Goal: Information Seeking & Learning: Learn about a topic

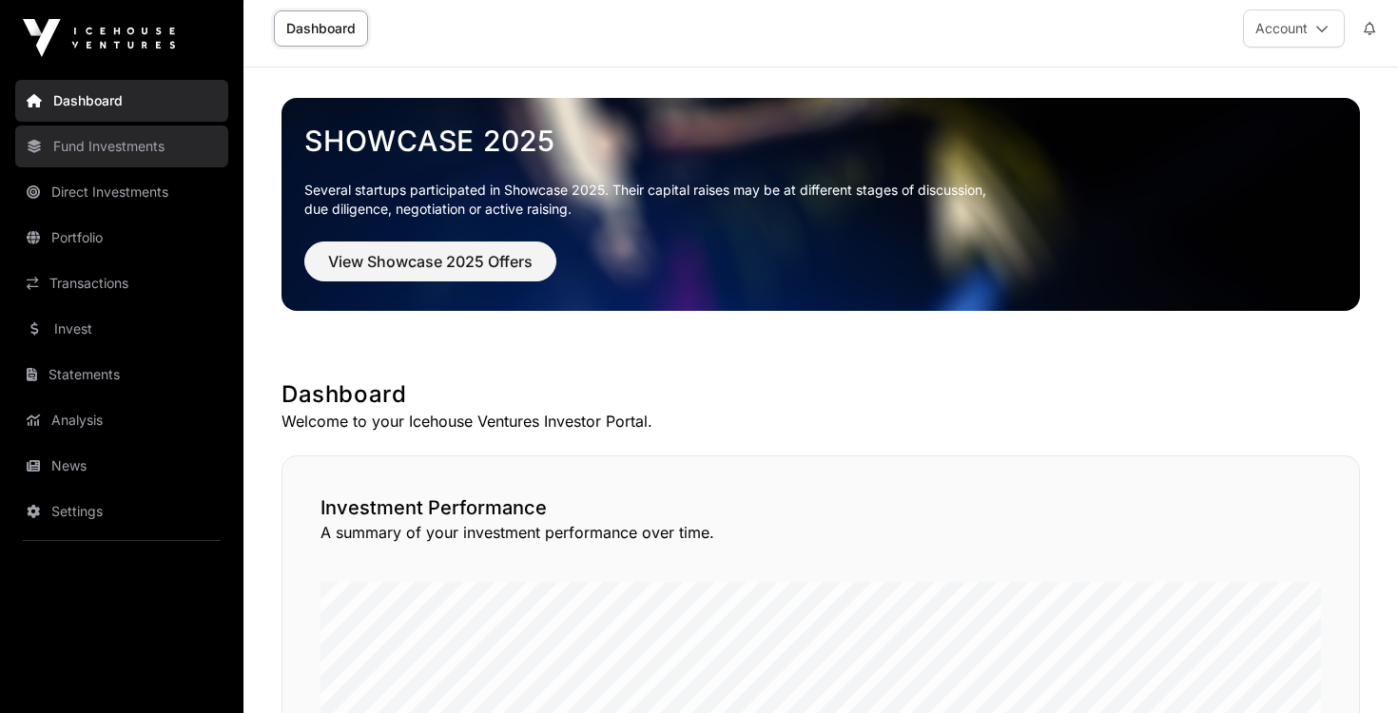
scroll to position [10, 0]
click at [120, 152] on link "Fund Investments" at bounding box center [121, 147] width 213 height 42
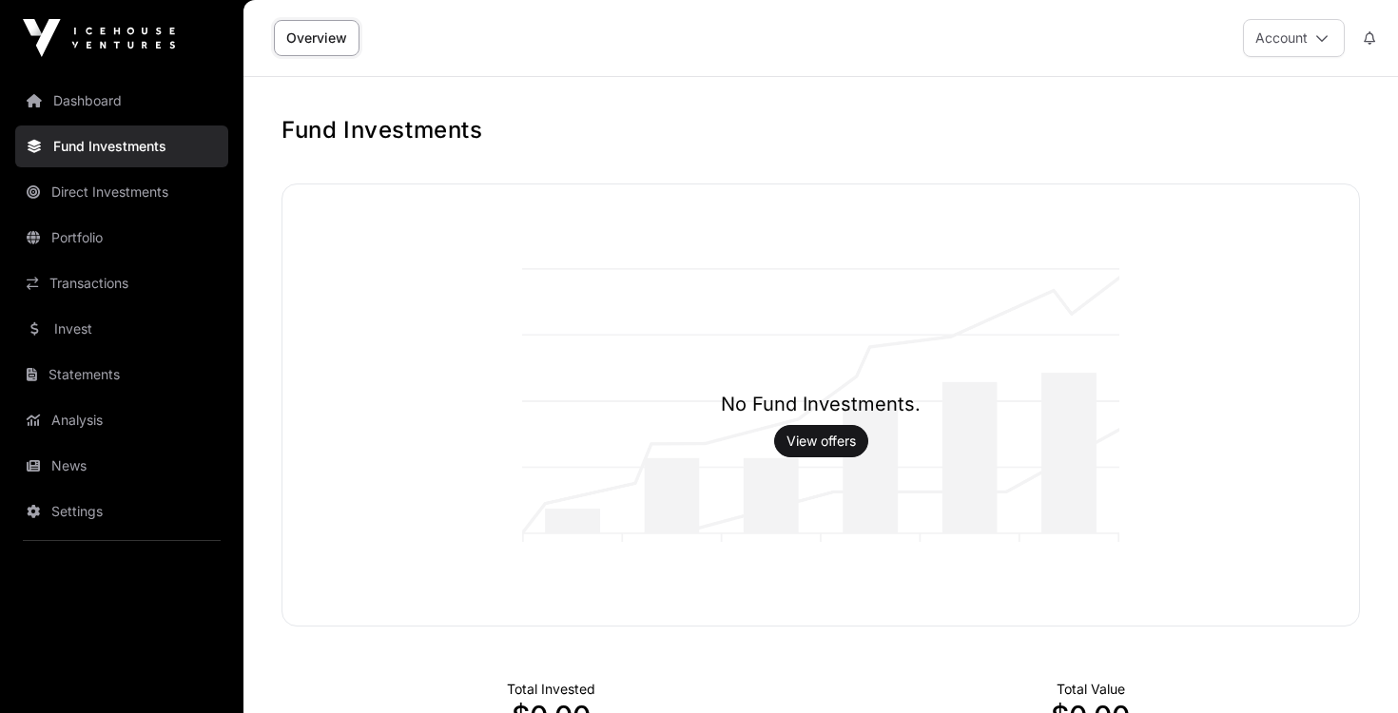
scroll to position [285, 0]
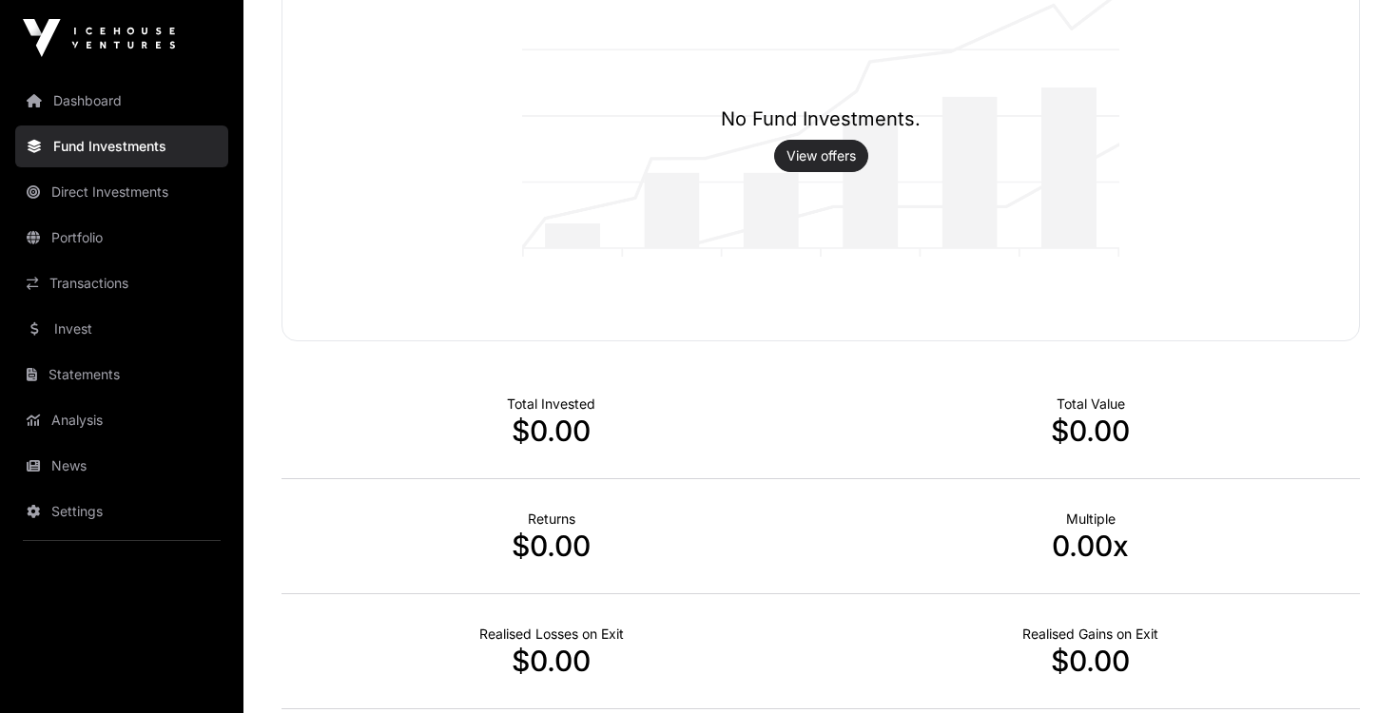
click at [816, 146] on link "View offers" at bounding box center [820, 155] width 69 height 19
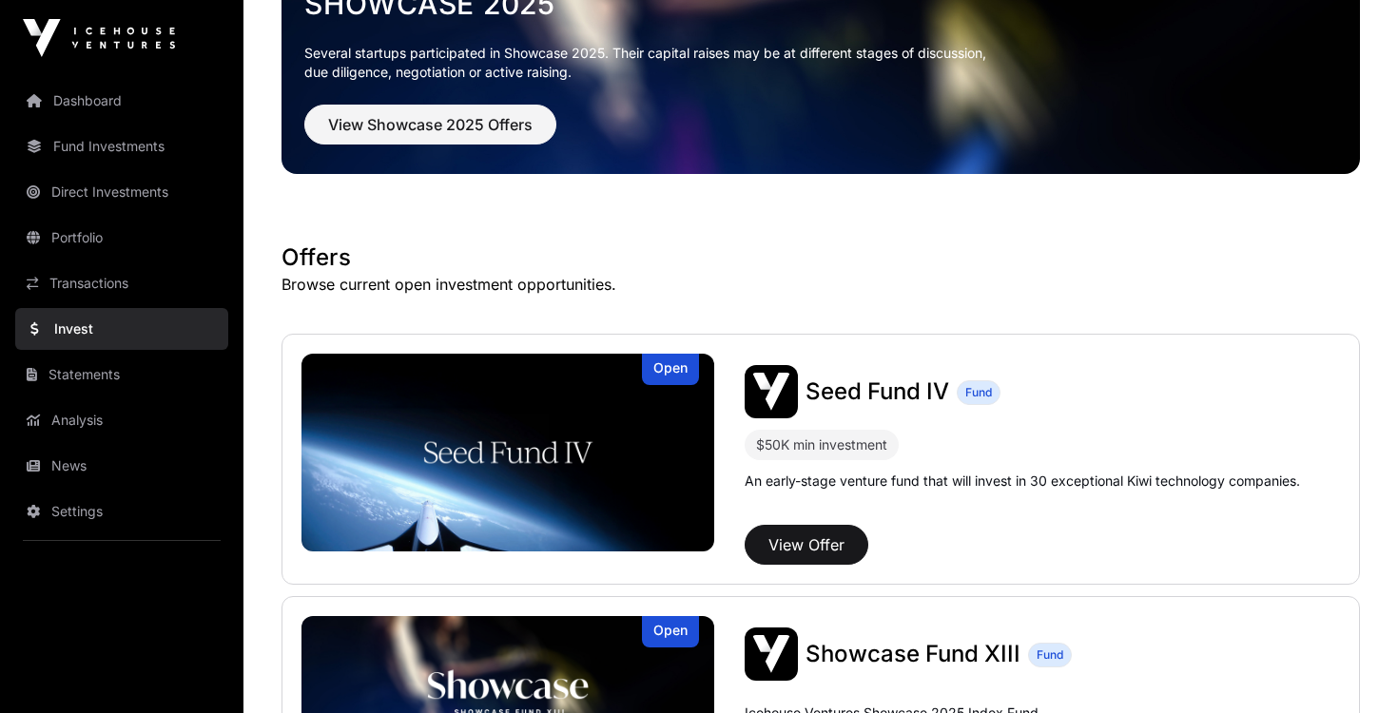
scroll to position [180, 0]
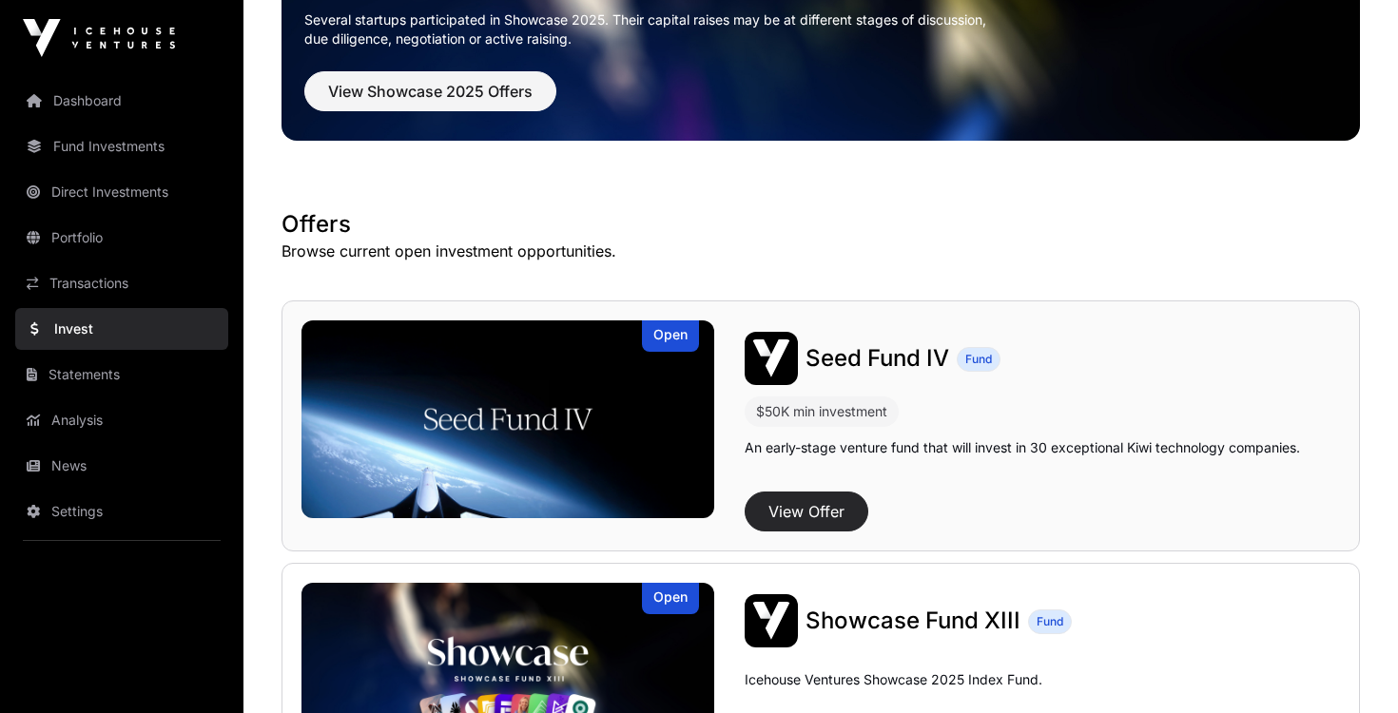
click at [805, 512] on button "View Offer" at bounding box center [807, 512] width 124 height 40
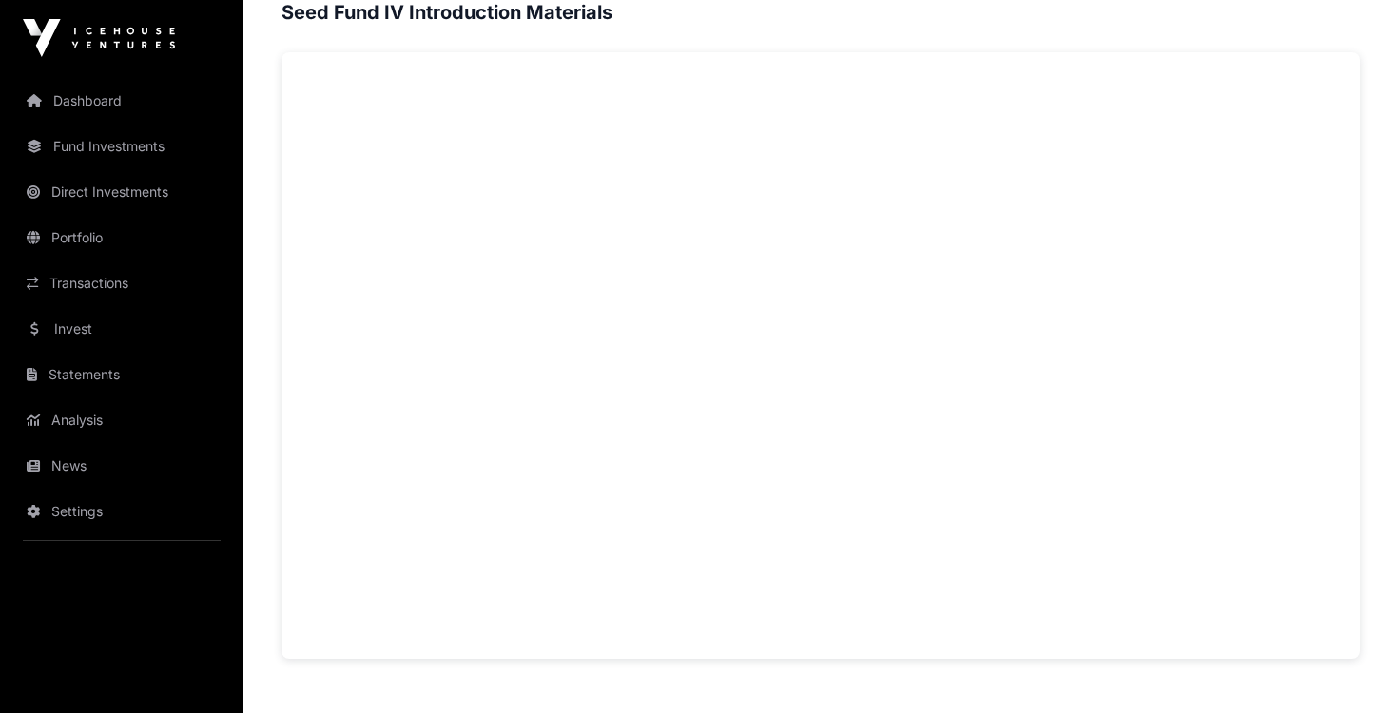
scroll to position [1264, 0]
click at [87, 320] on link "Invest" at bounding box center [121, 329] width 213 height 42
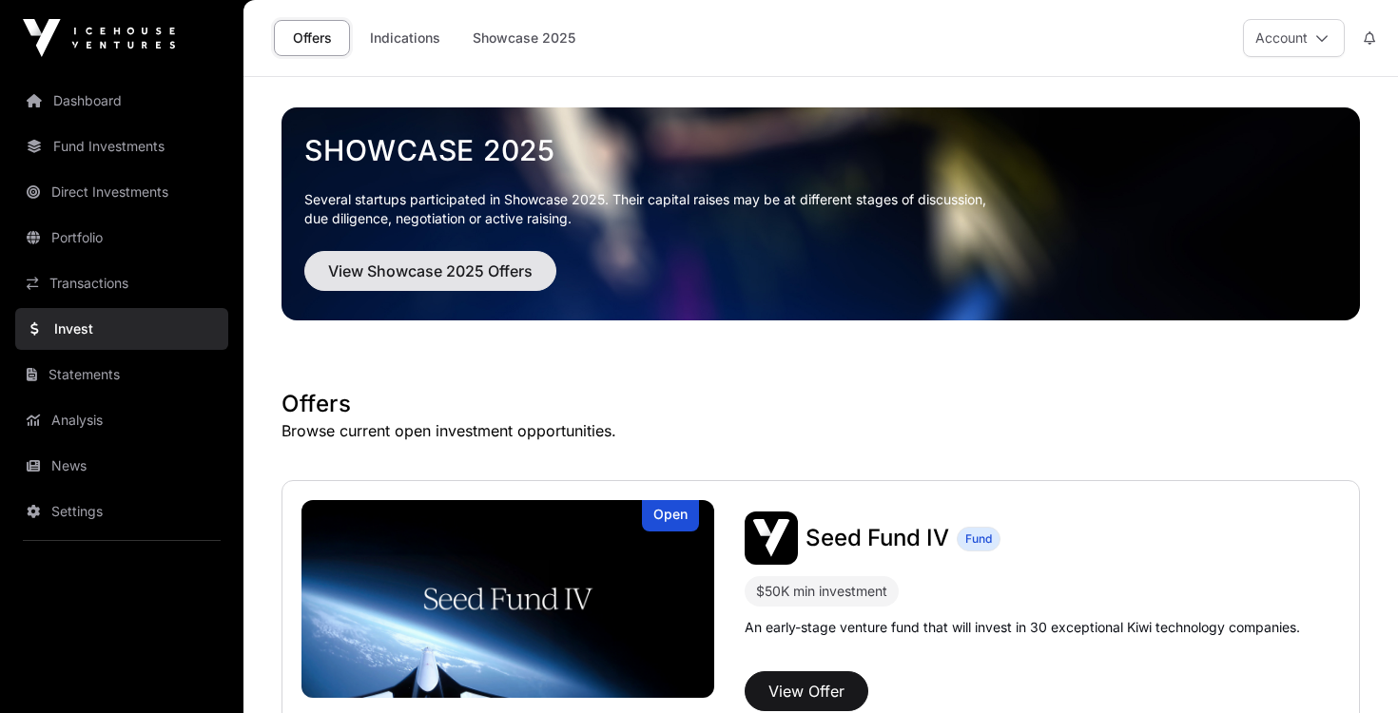
click at [488, 272] on span "View Showcase 2025 Offers" at bounding box center [430, 271] width 204 height 23
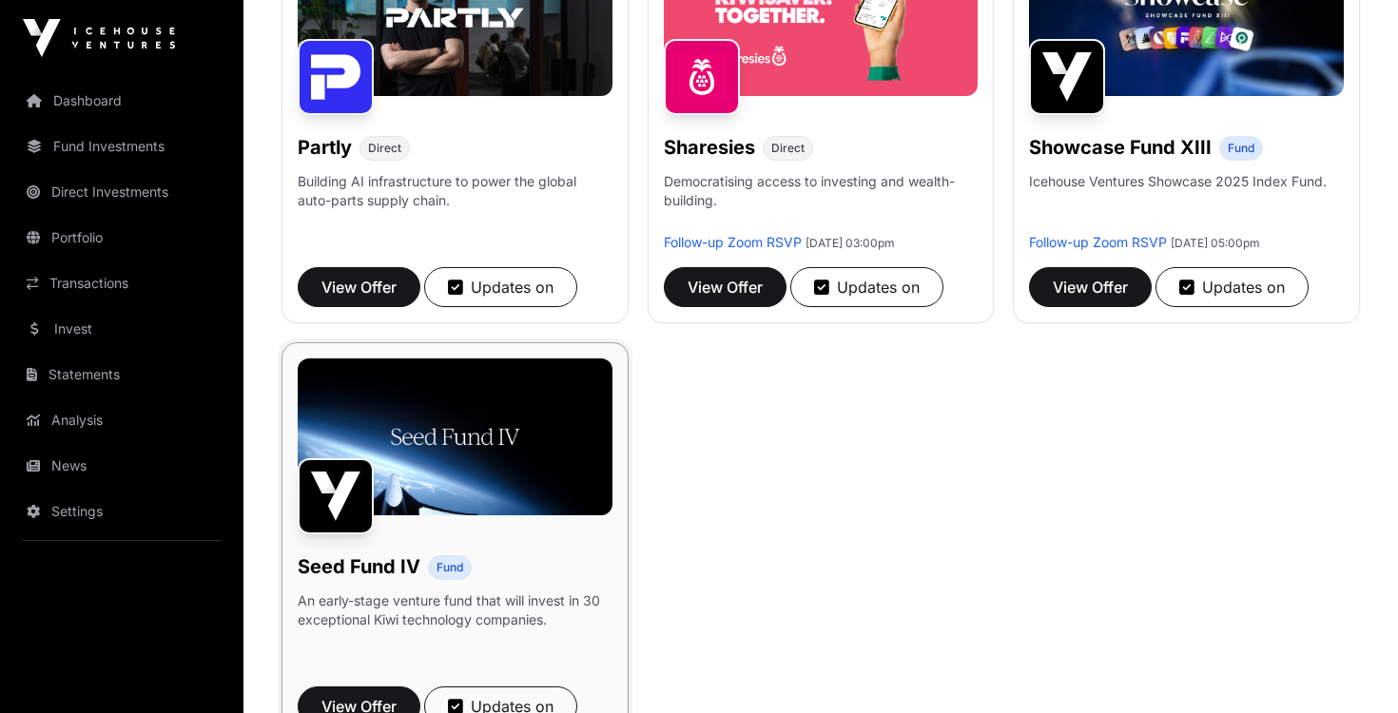
scroll to position [1240, 0]
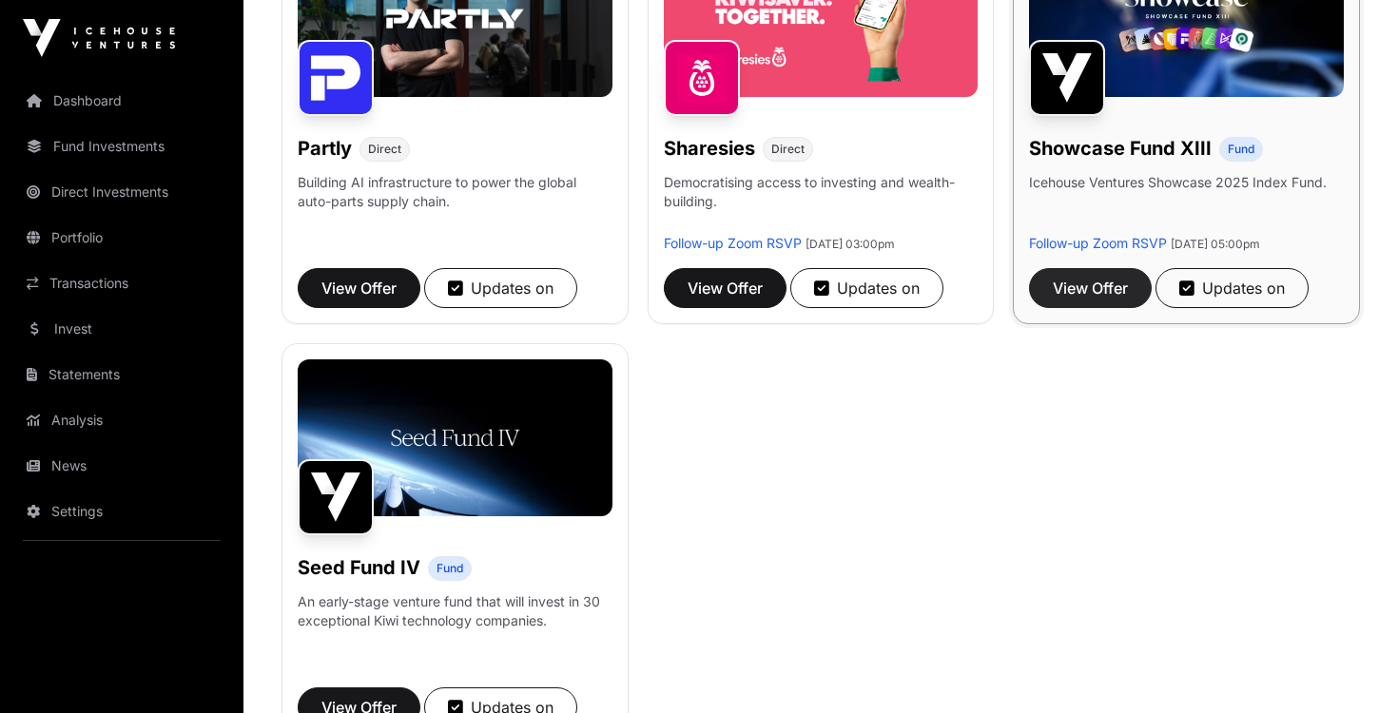
click at [1095, 285] on span "View Offer" at bounding box center [1090, 288] width 75 height 23
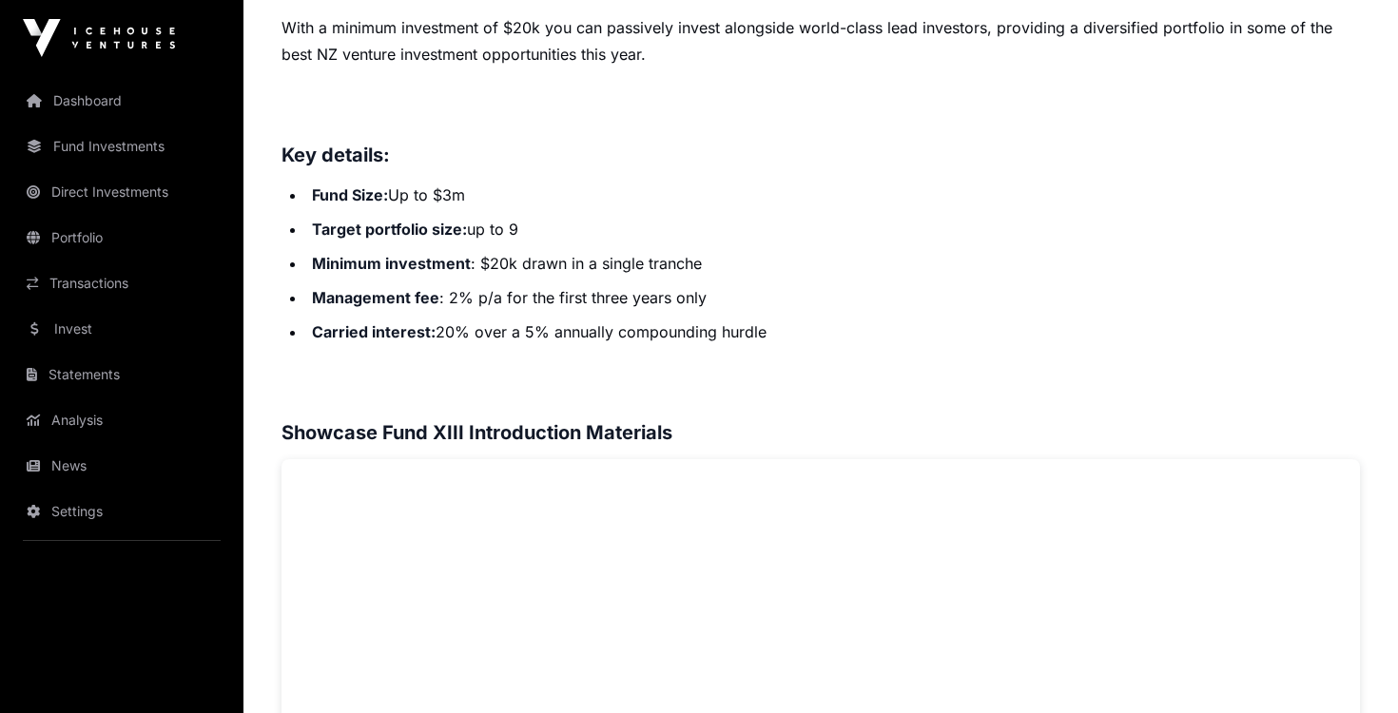
scroll to position [859, 0]
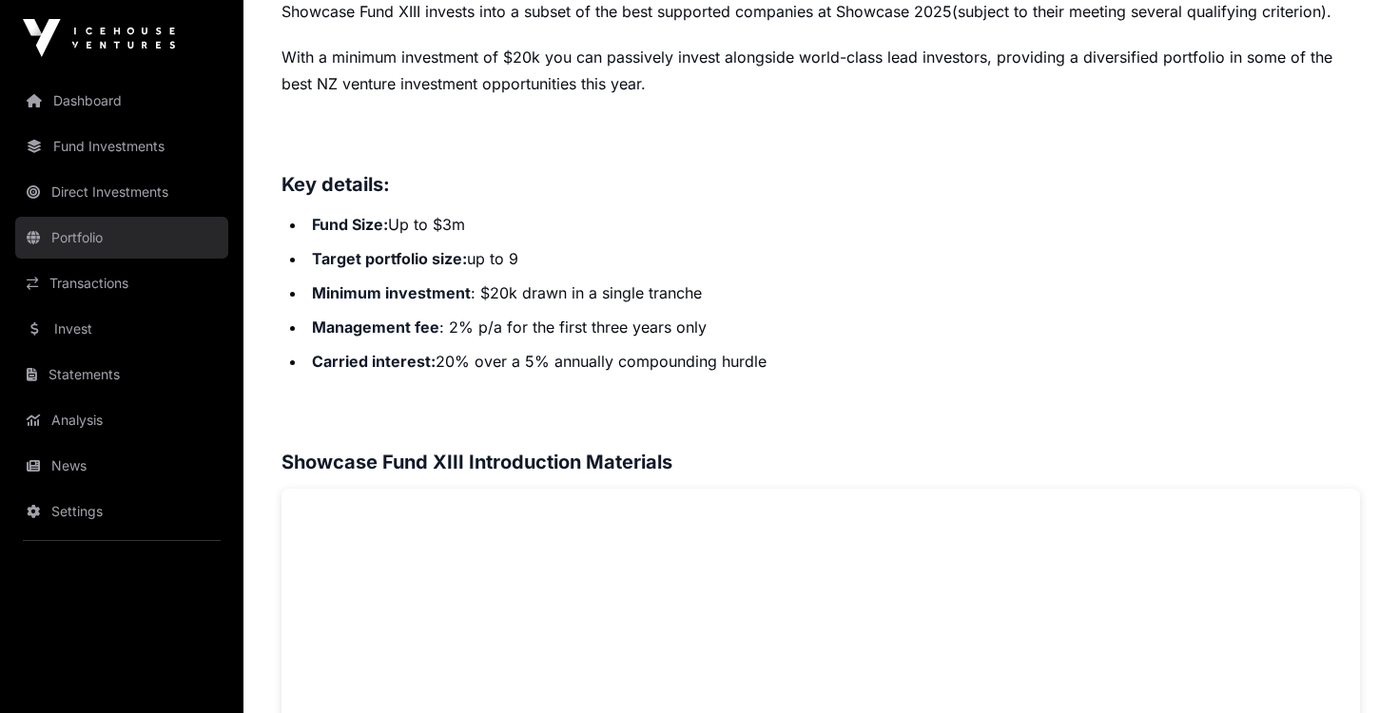
click at [81, 233] on link "Portfolio" at bounding box center [121, 238] width 213 height 42
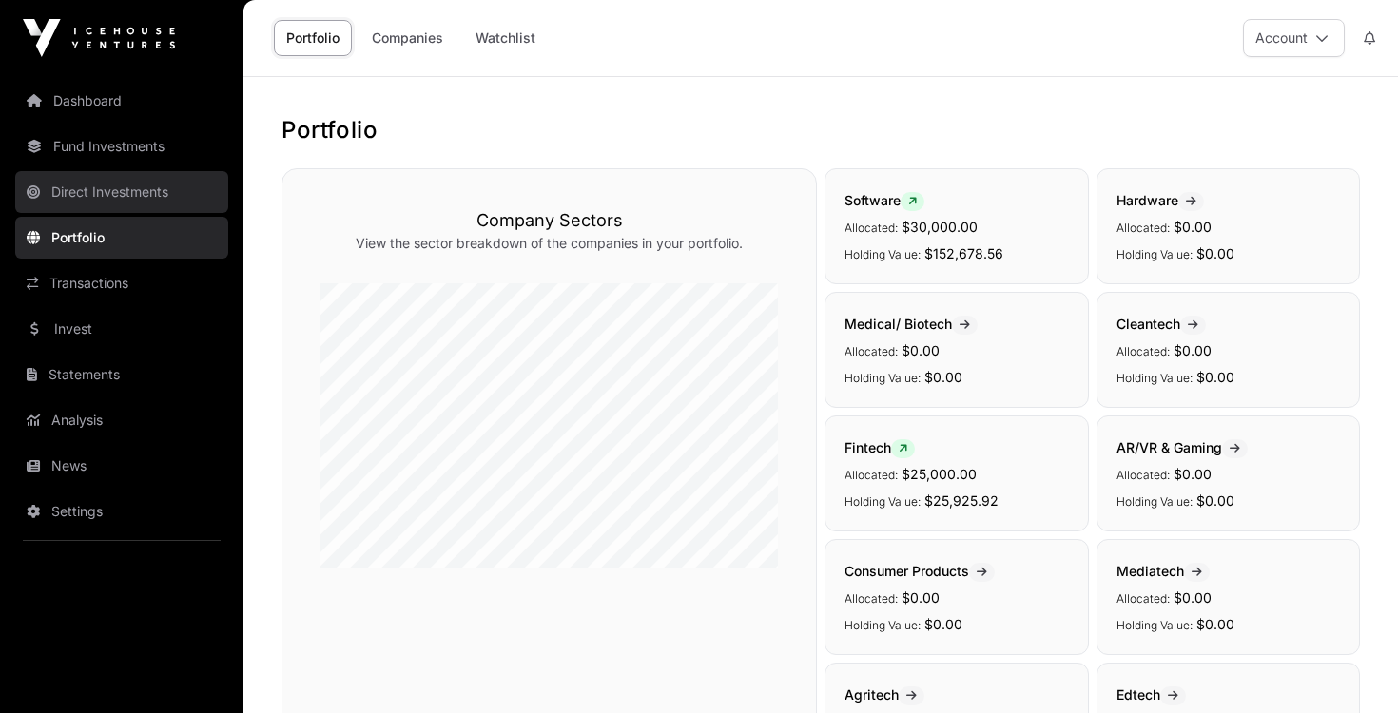
click at [111, 187] on link "Direct Investments" at bounding box center [121, 192] width 213 height 42
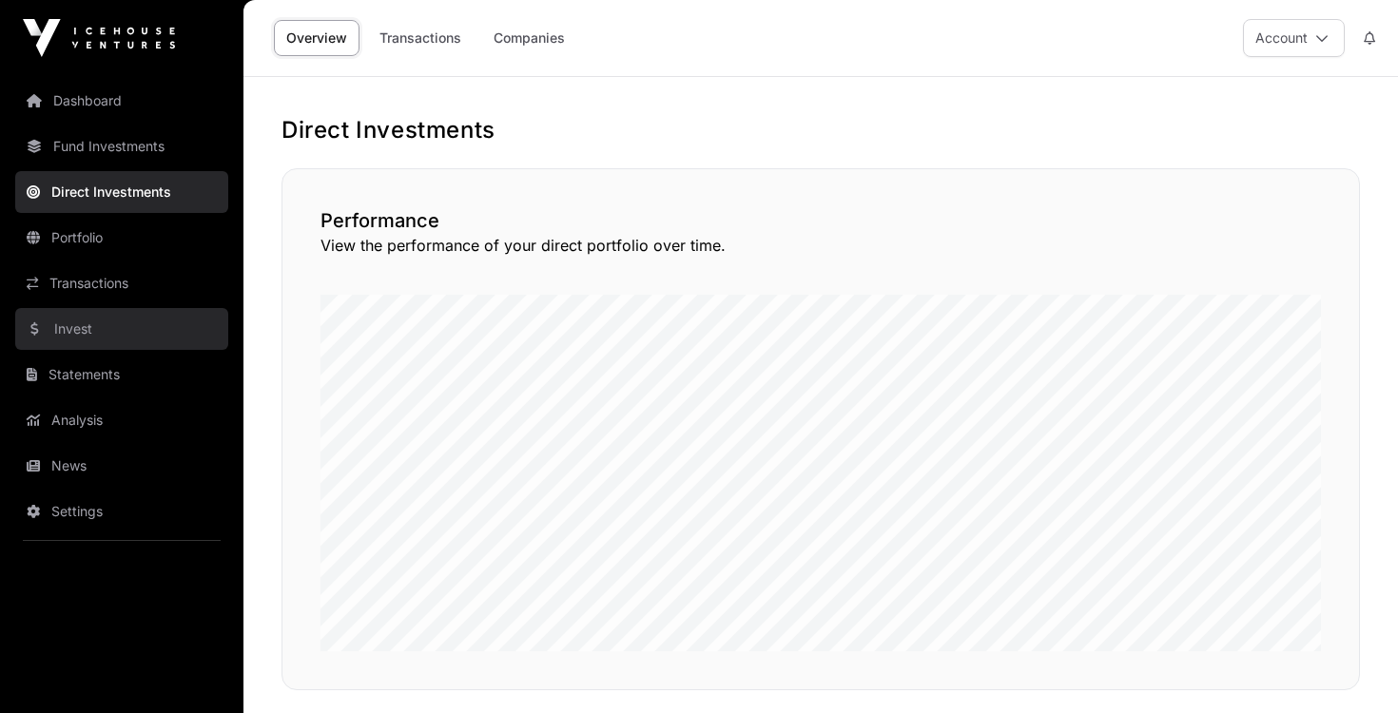
click at [76, 330] on link "Invest" at bounding box center [121, 329] width 213 height 42
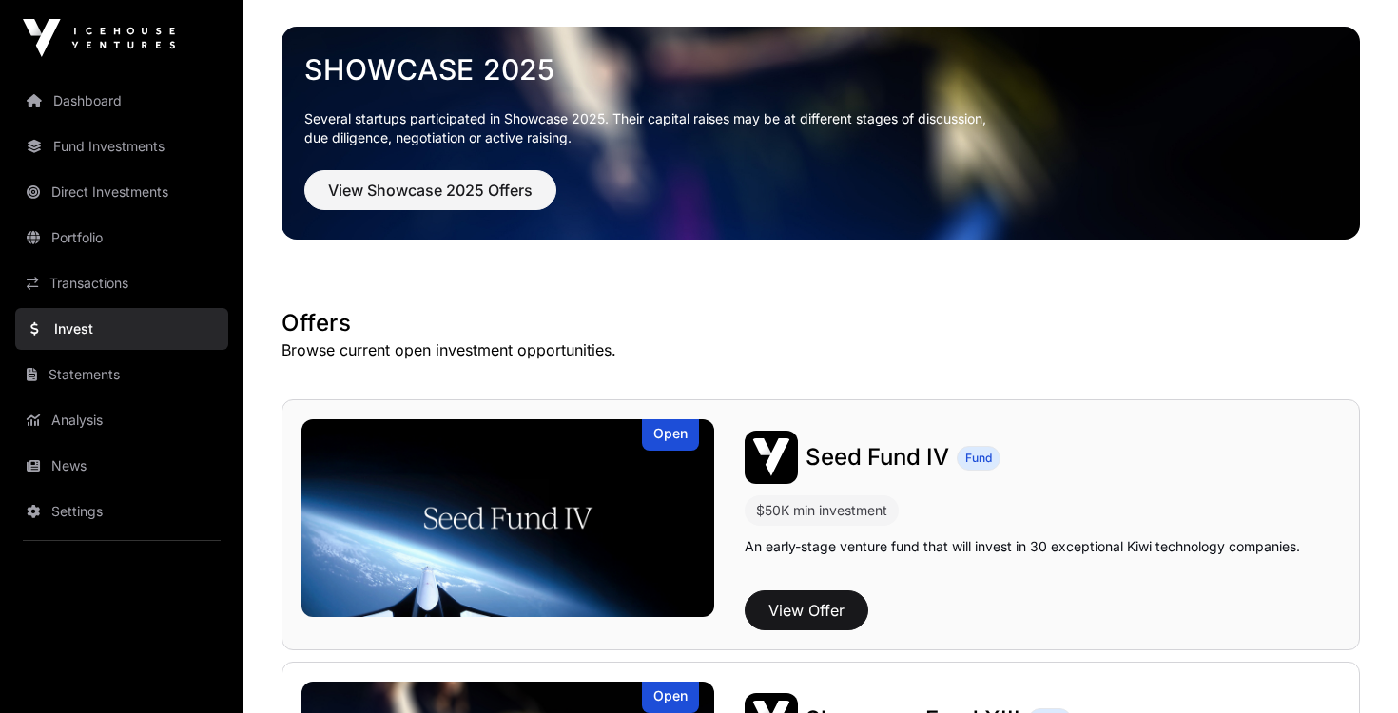
scroll to position [83, 0]
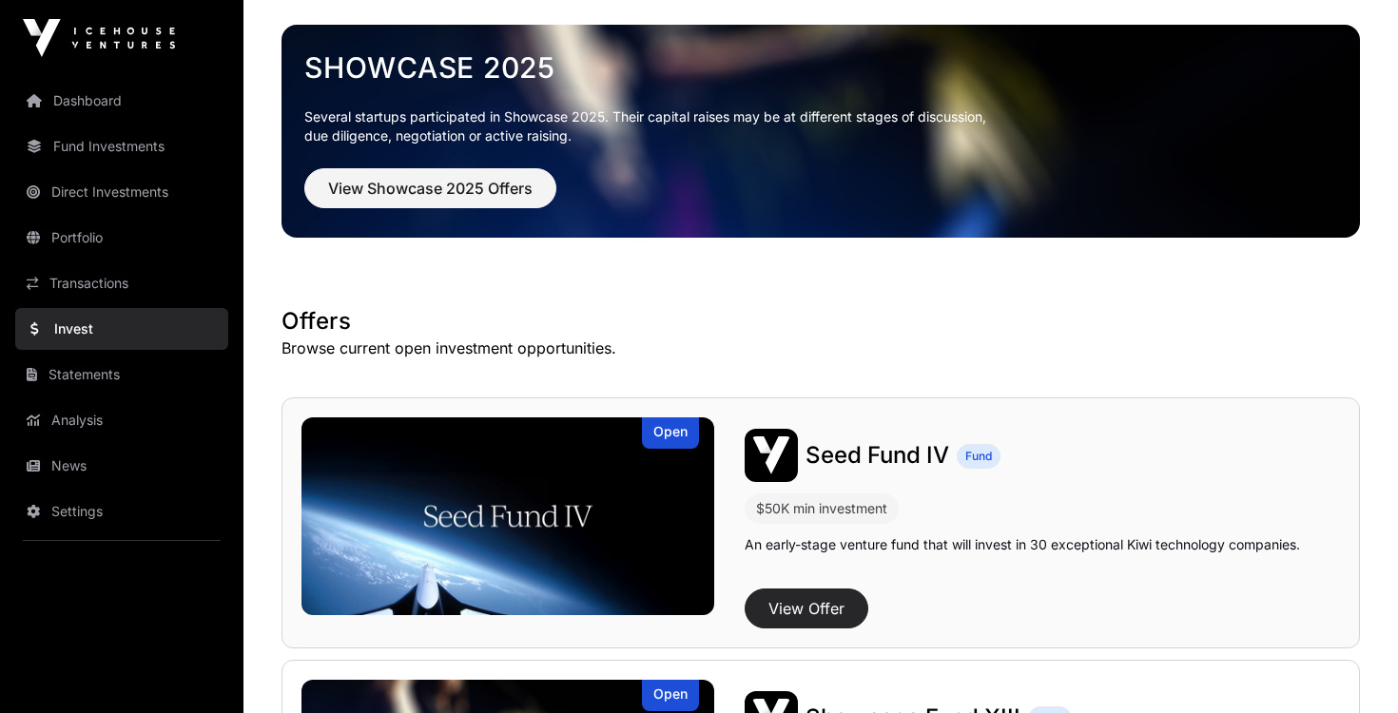
click at [813, 610] on button "View Offer" at bounding box center [807, 609] width 124 height 40
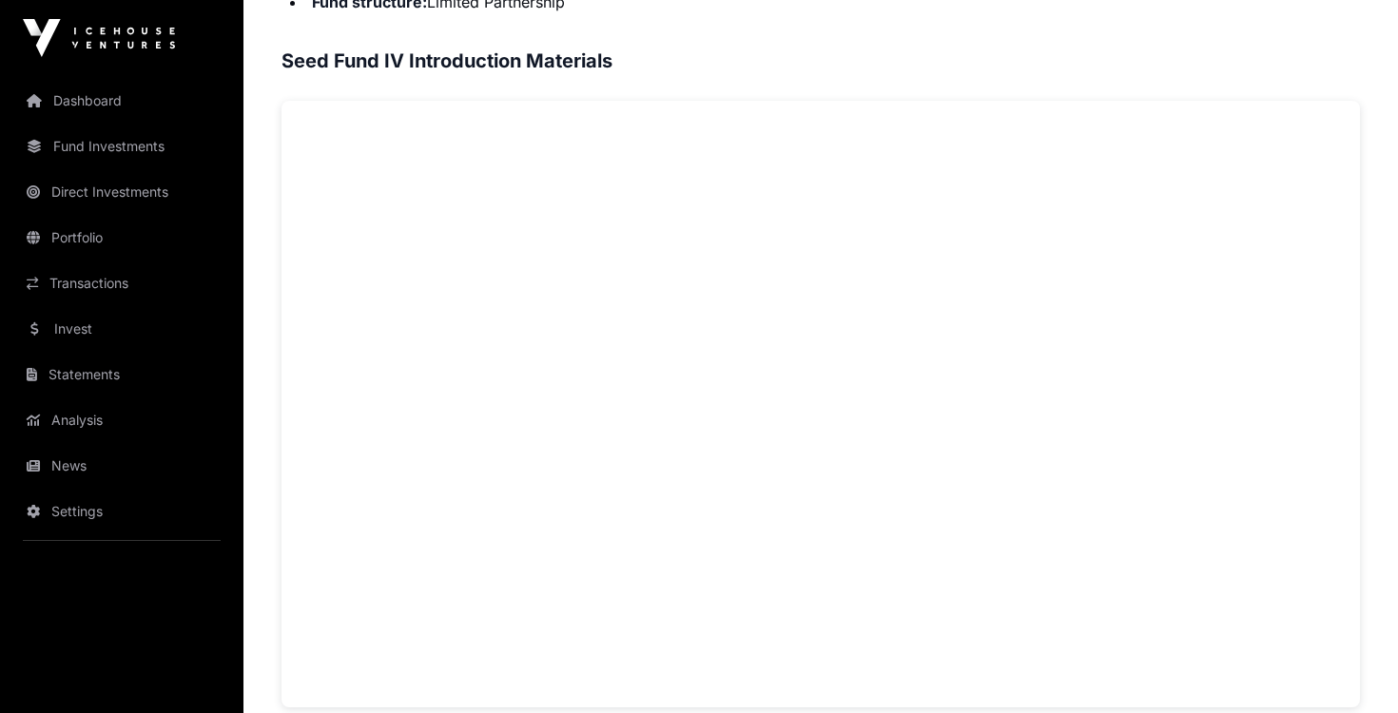
scroll to position [1215, 0]
click at [114, 312] on link "Invest" at bounding box center [121, 329] width 213 height 42
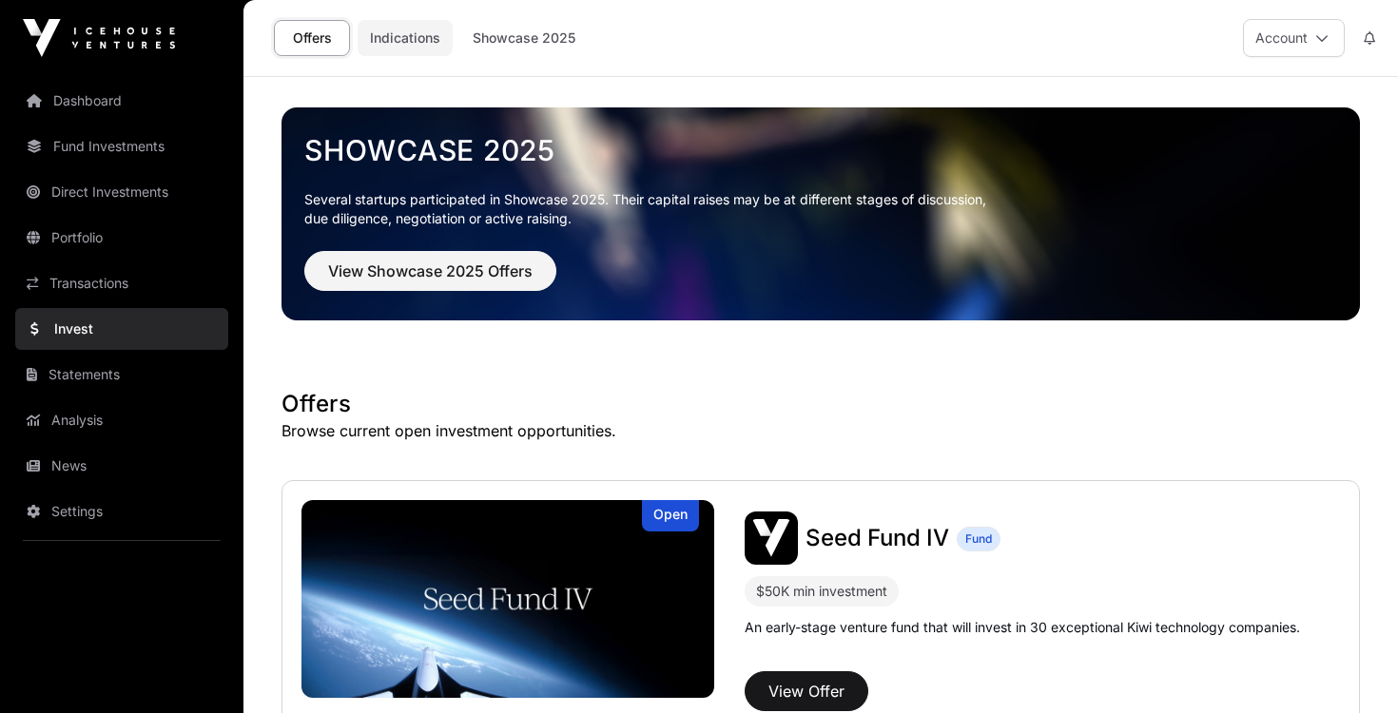
click at [417, 30] on link "Indications" at bounding box center [405, 38] width 95 height 36
click at [512, 29] on link "Showcase 2025" at bounding box center [523, 38] width 127 height 36
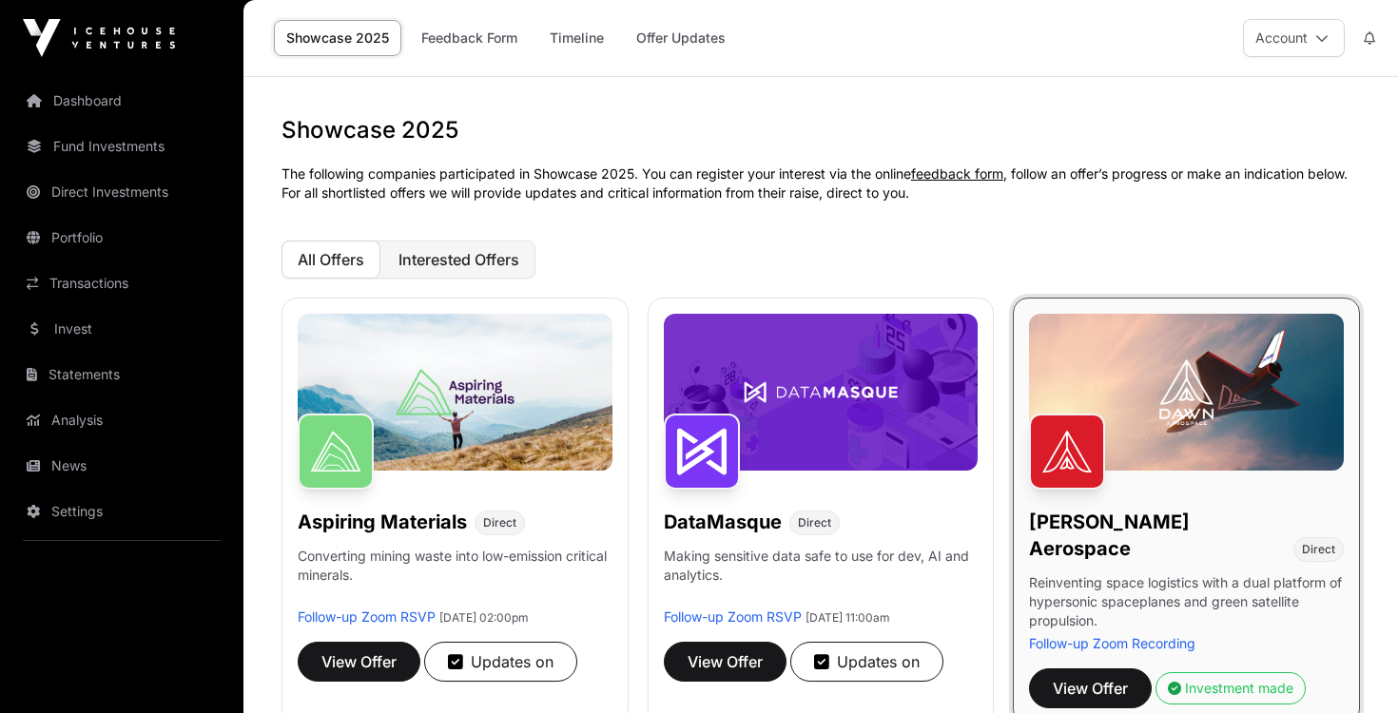
click at [462, 245] on button "Interested Offers" at bounding box center [458, 260] width 153 height 38
click at [339, 259] on span "All Offers" at bounding box center [331, 259] width 67 height 19
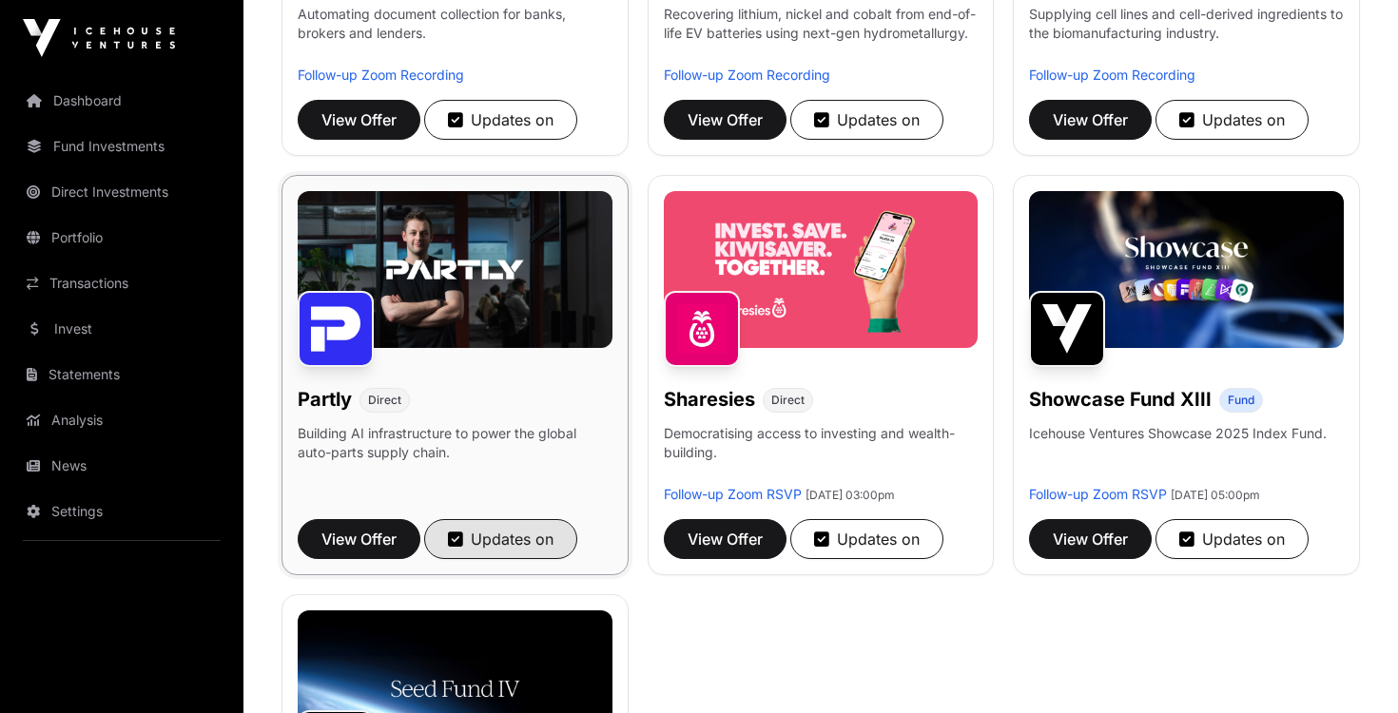
scroll to position [985, 0]
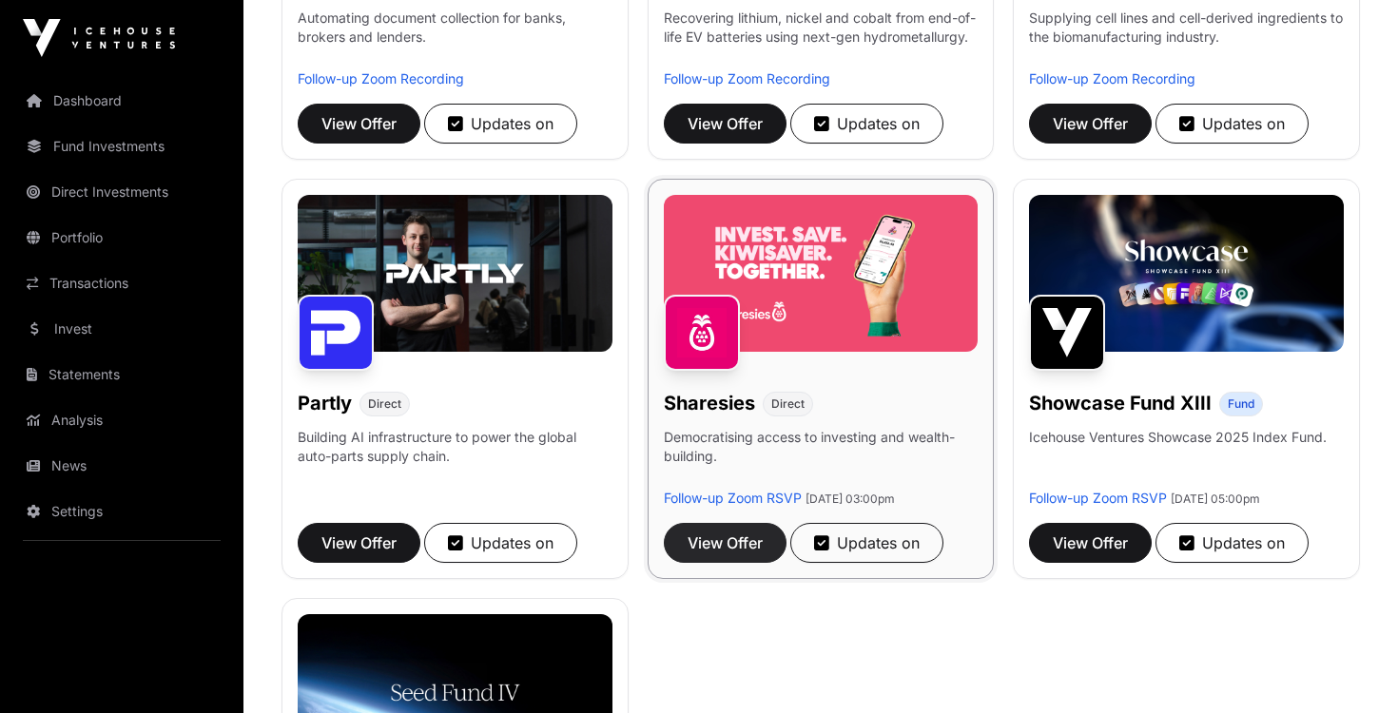
click at [718, 532] on span "View Offer" at bounding box center [725, 543] width 75 height 23
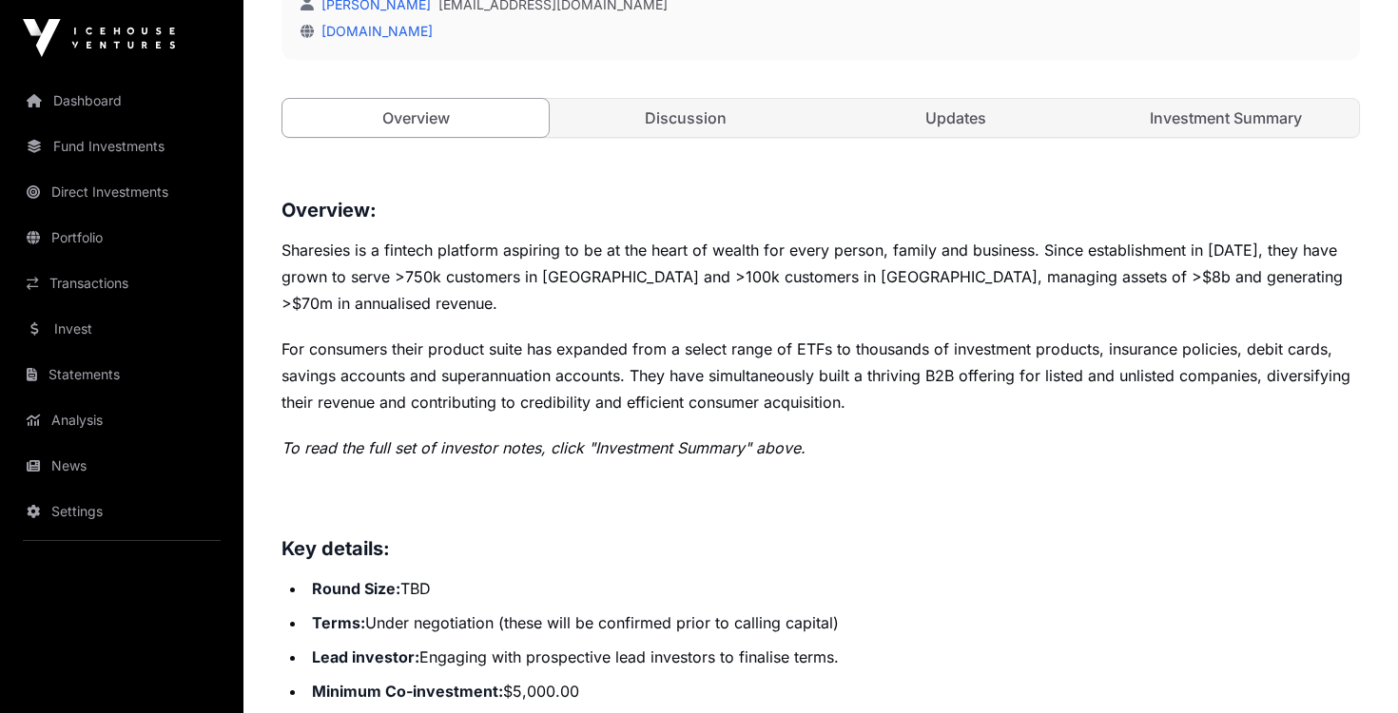
scroll to position [629, 0]
drag, startPoint x: 1109, startPoint y: 270, endPoint x: 1246, endPoint y: 270, distance: 136.9
click at [1246, 270] on p "Sharesies is a fintech platform aspiring to be at the heart of wealth for every…" at bounding box center [820, 276] width 1078 height 80
click at [1165, 118] on link "Investment Summary" at bounding box center [1226, 117] width 266 height 38
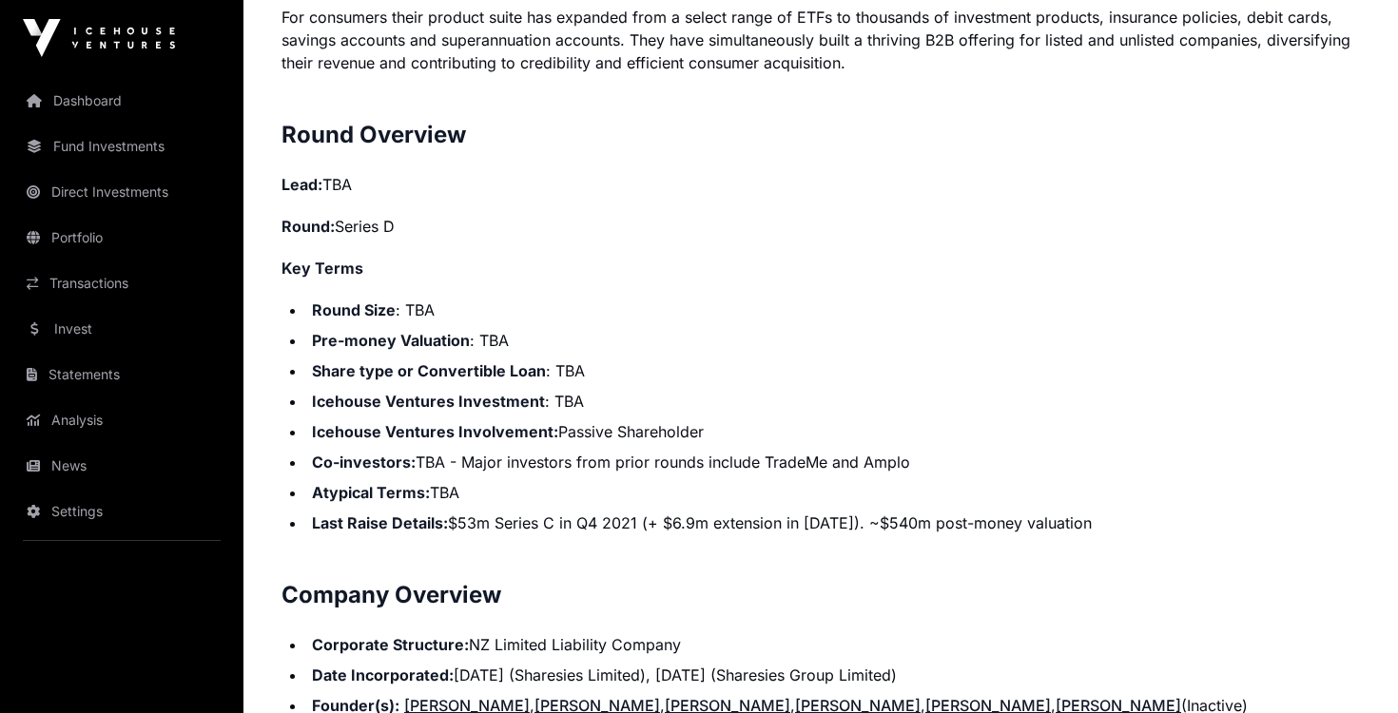
scroll to position [1501, 0]
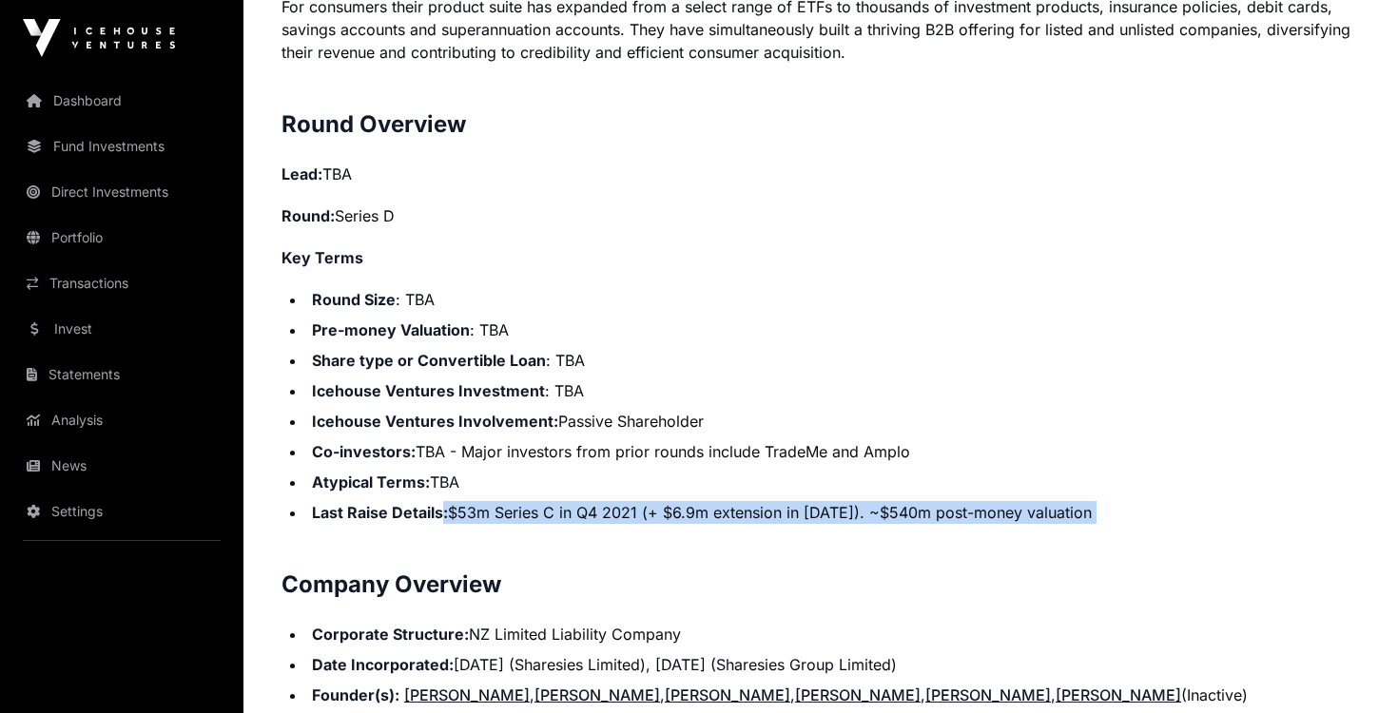
drag, startPoint x: 443, startPoint y: 488, endPoint x: 774, endPoint y: 516, distance: 332.1
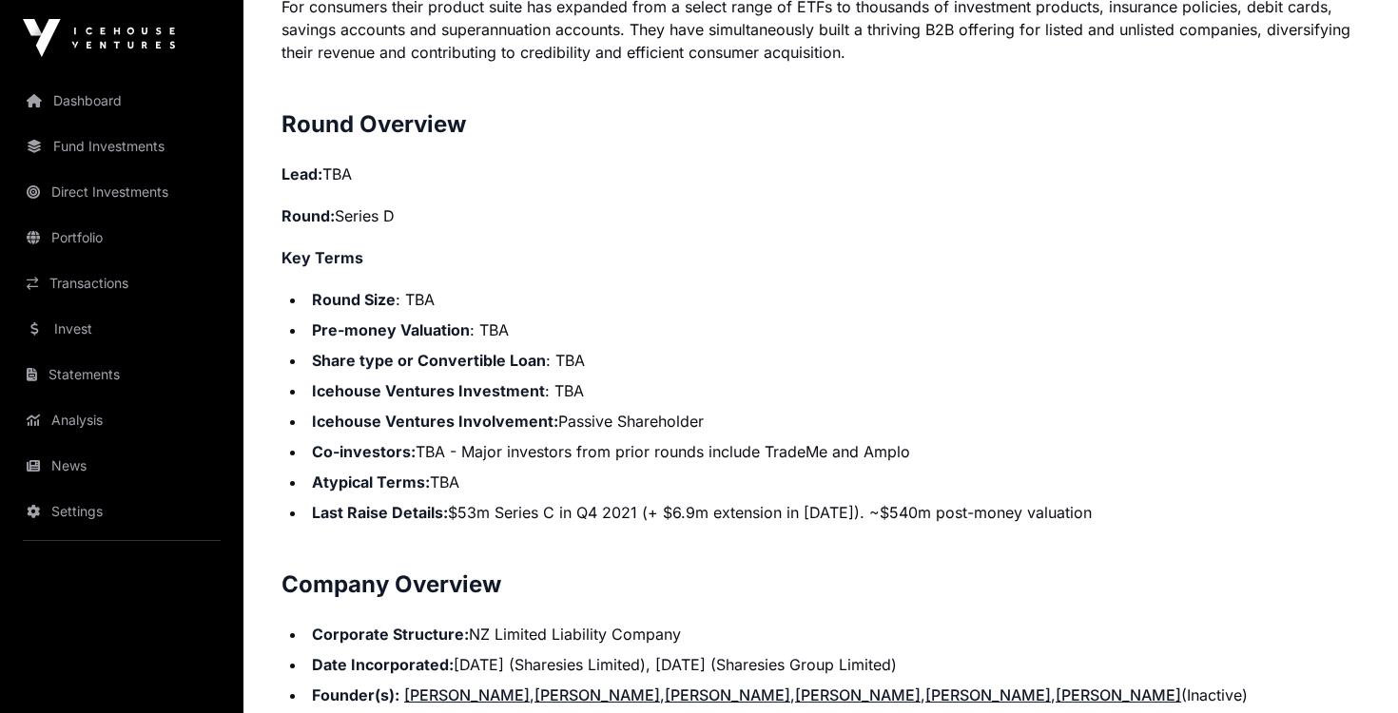
click at [933, 501] on li "Last Raise Details: $53m Series C in Q4 2021 (+ $6.9m extension in [DATE]). ~$5…" at bounding box center [833, 512] width 1054 height 23
drag, startPoint x: 950, startPoint y: 486, endPoint x: 1081, endPoint y: 489, distance: 131.3
click at [1093, 501] on li "Last Raise Details: $53m Series C in Q4 2021 (+ $6.9m extension in [DATE]). ~$5…" at bounding box center [833, 512] width 1054 height 23
click at [1081, 501] on li "Last Raise Details: $53m Series C in Q4 2021 (+ $6.9m extension in [DATE]). ~$5…" at bounding box center [833, 512] width 1054 height 23
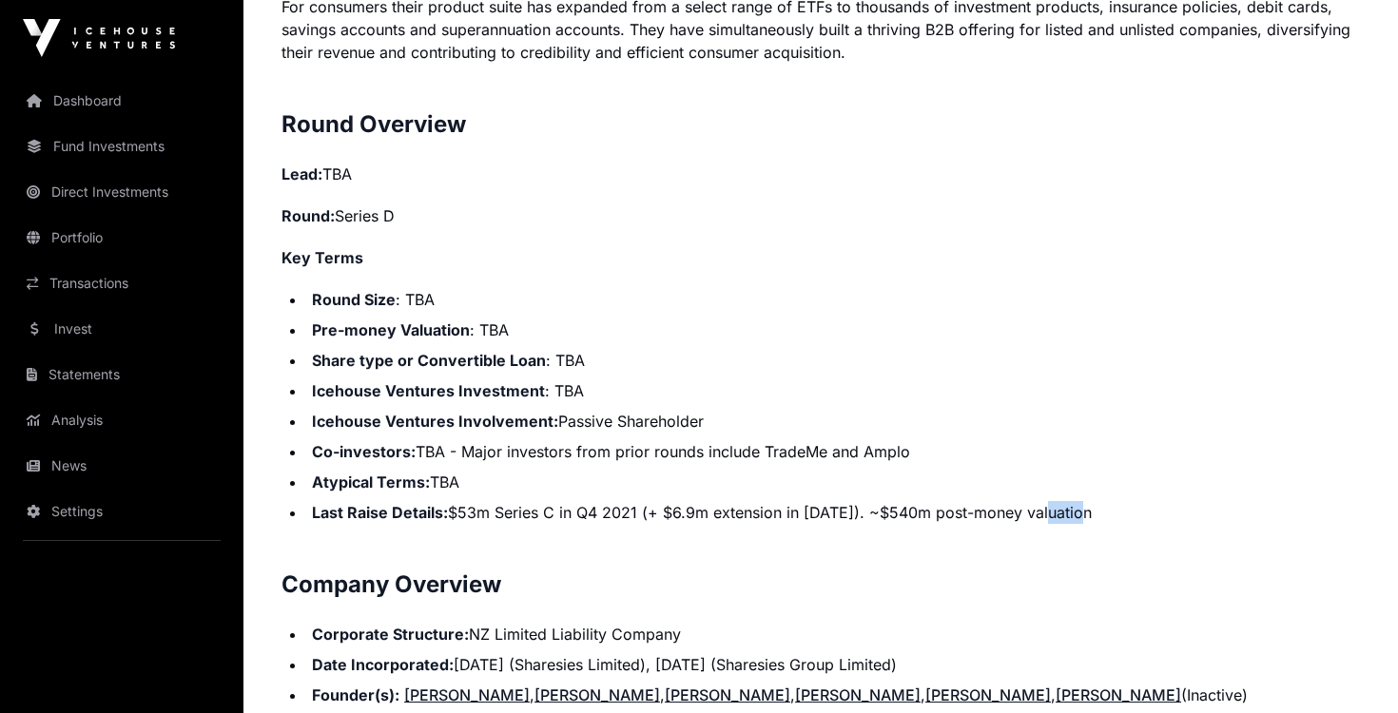
click at [1081, 501] on li "Last Raise Details: $53m Series C in Q4 2021 (+ $6.9m extension in [DATE]). ~$5…" at bounding box center [833, 512] width 1054 height 23
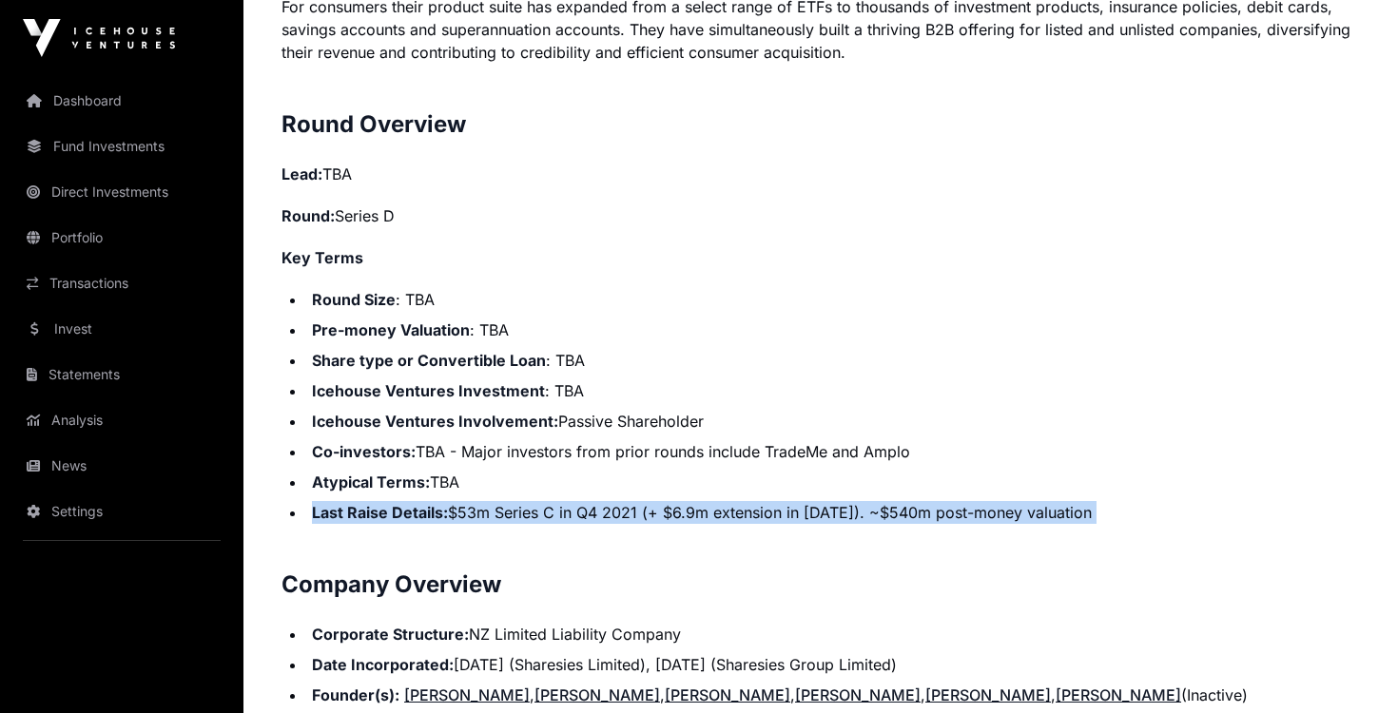
click at [1081, 501] on li "Last Raise Details: $53m Series C in Q4 2021 (+ $6.9m extension in [DATE]). ~$5…" at bounding box center [833, 512] width 1054 height 23
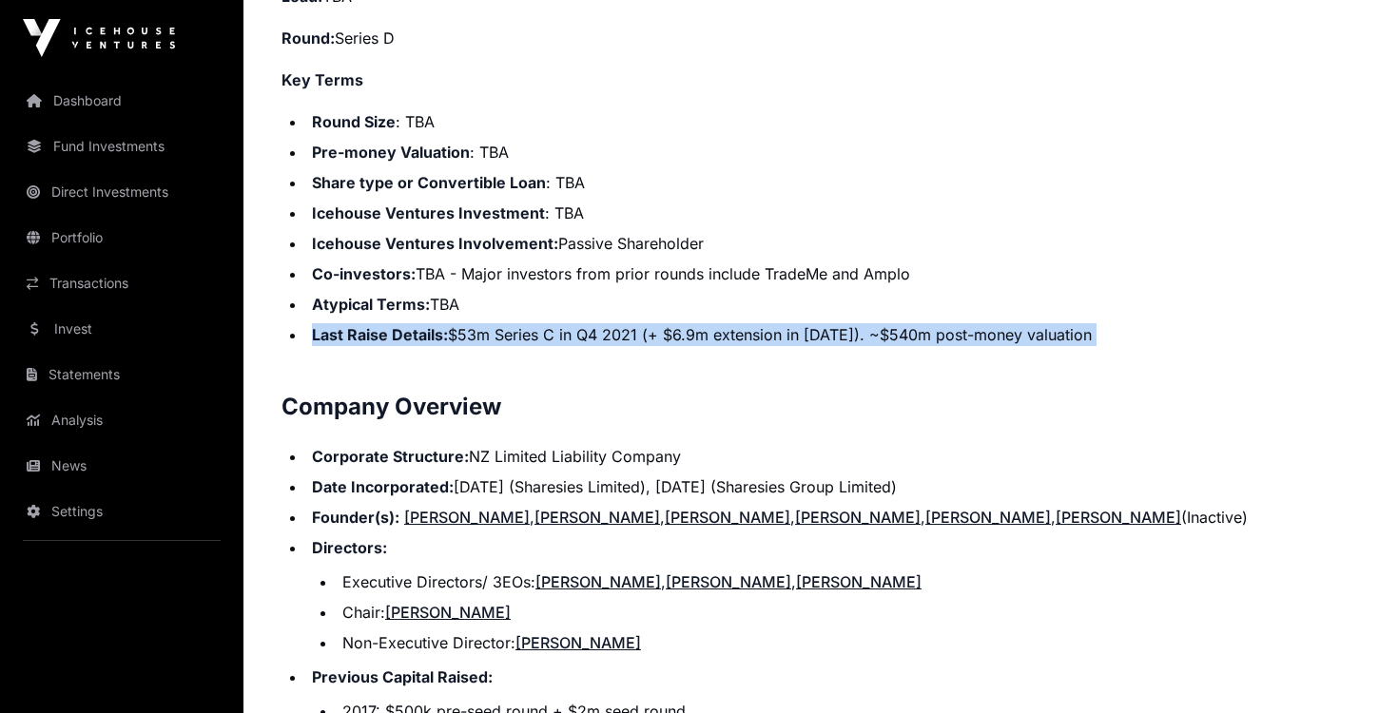
scroll to position [1679, 0]
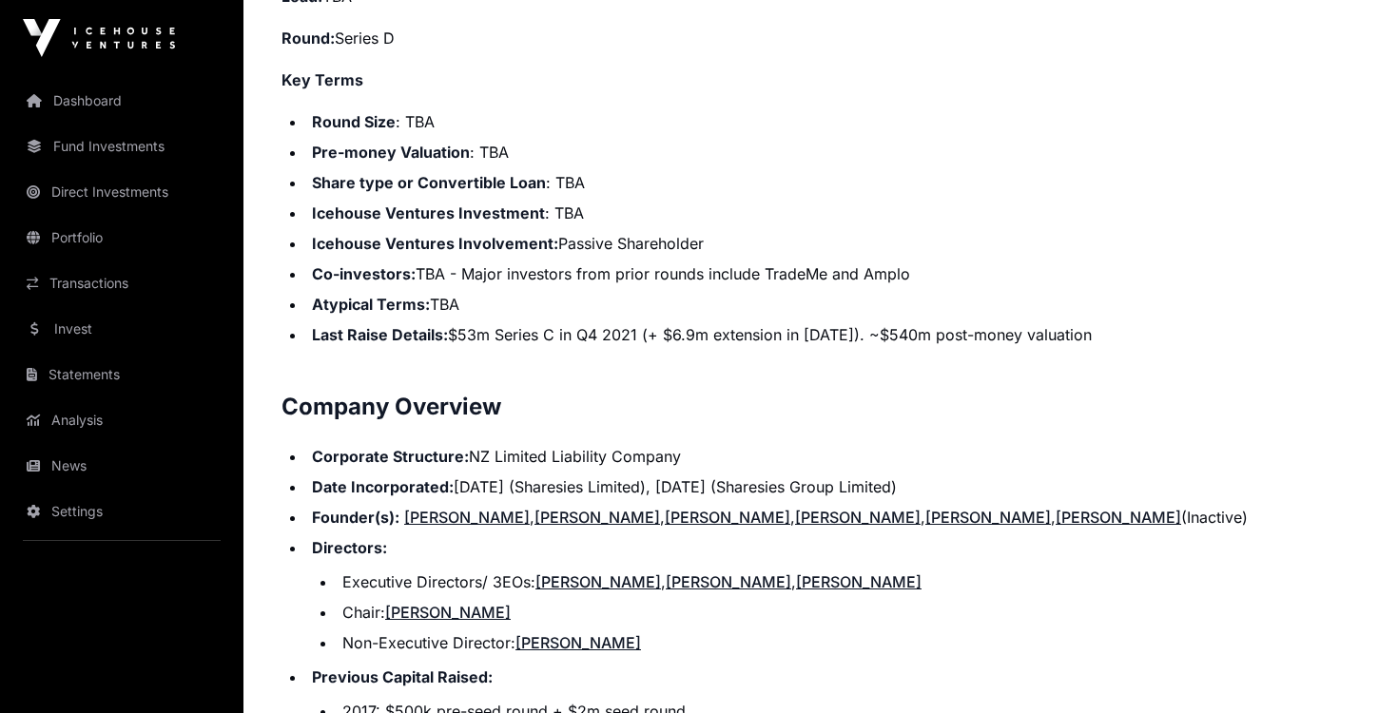
click at [1057, 571] on ul "Executive Directors/ 3EOs: [PERSON_NAME] , [PERSON_NAME] , [PERSON_NAME] Chair:…" at bounding box center [836, 613] width 1048 height 84
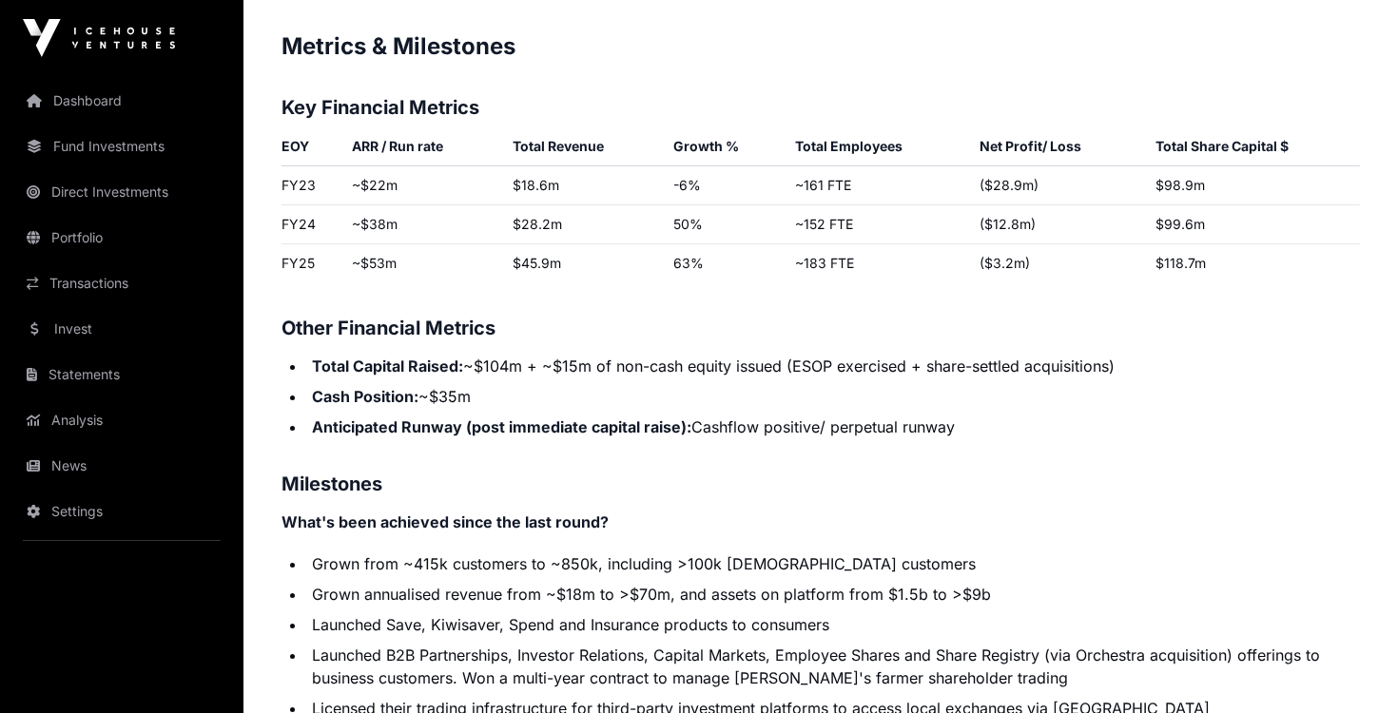
scroll to position [3219, 0]
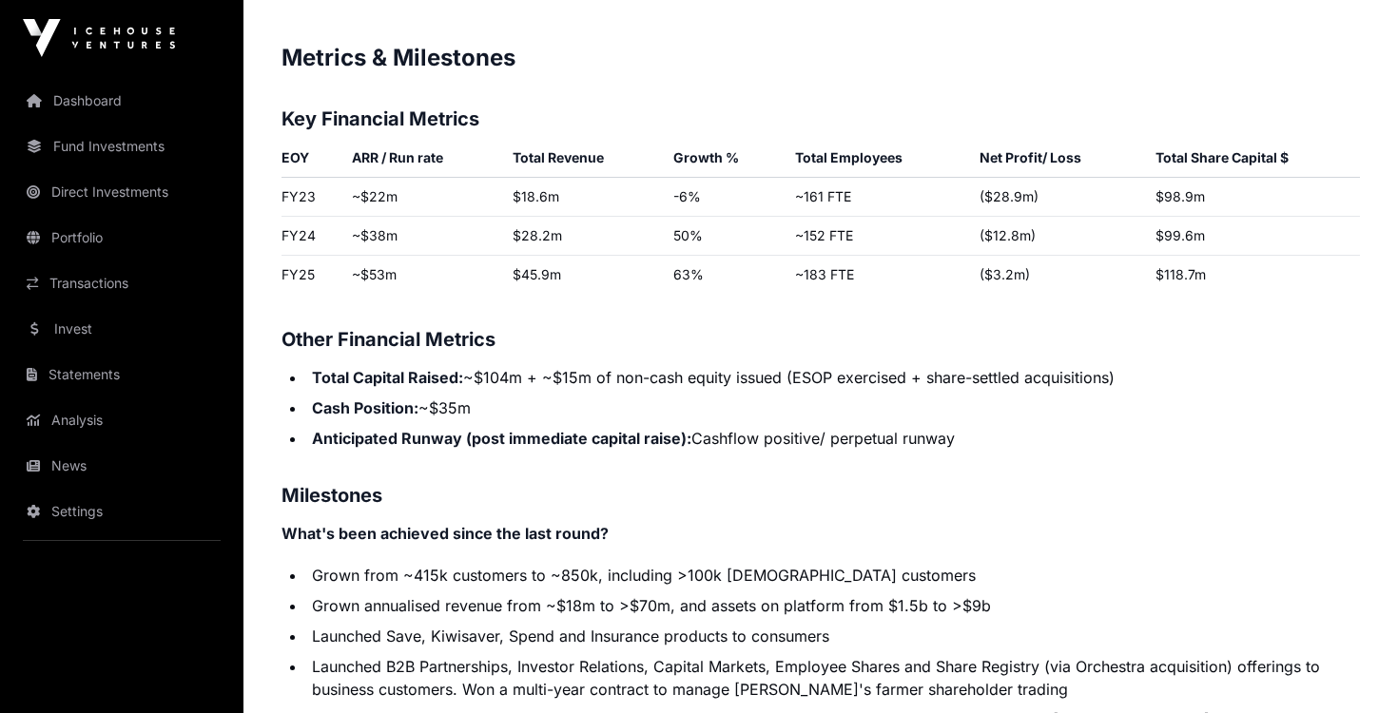
click at [811, 178] on td "~161 FTE" at bounding box center [879, 197] width 184 height 39
click at [933, 178] on td "~161 FTE" at bounding box center [879, 197] width 184 height 39
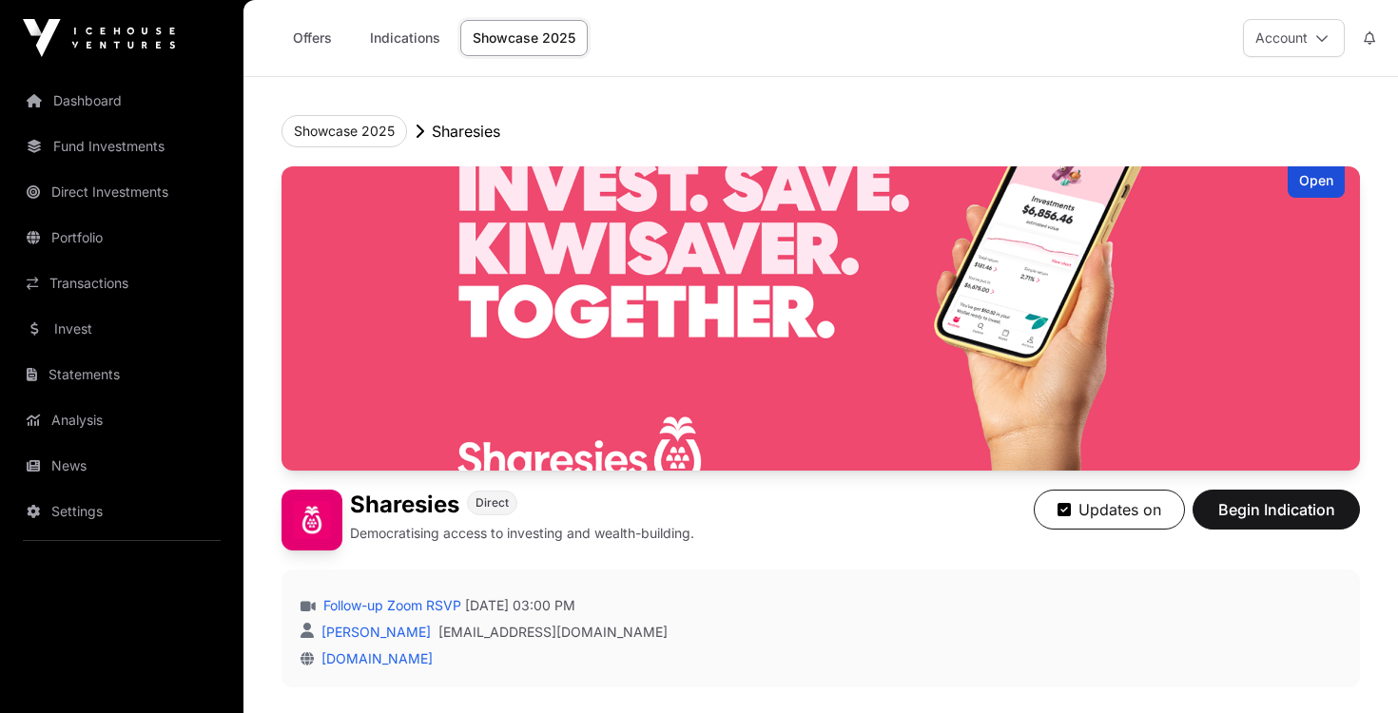
scroll to position [0, 0]
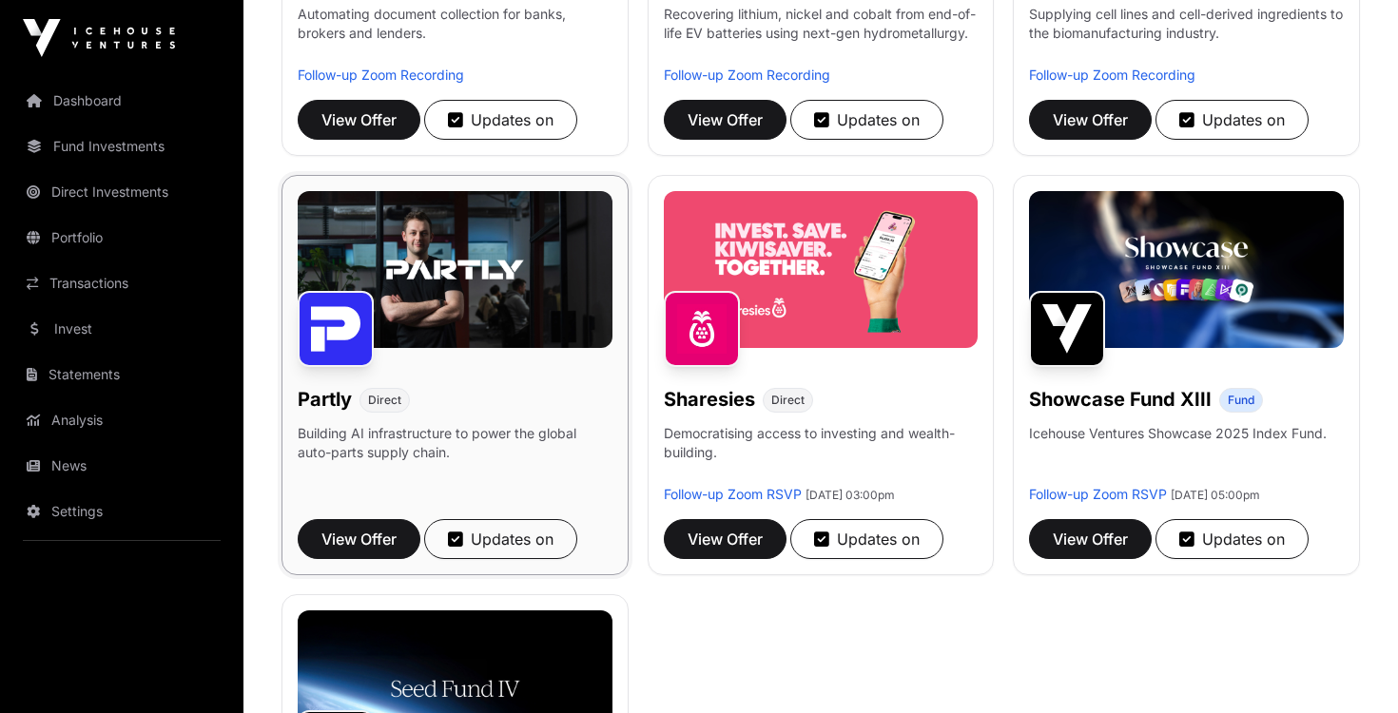
scroll to position [982, 0]
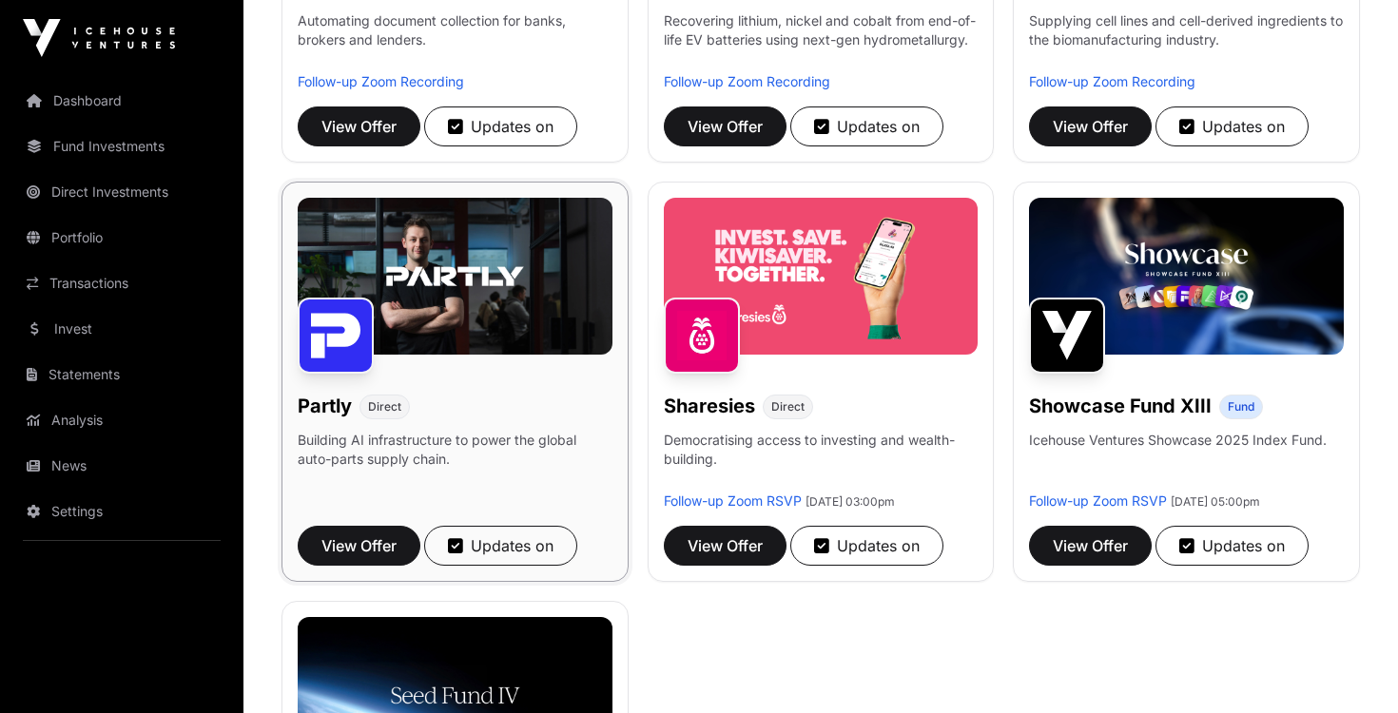
click at [479, 230] on img at bounding box center [455, 276] width 315 height 157
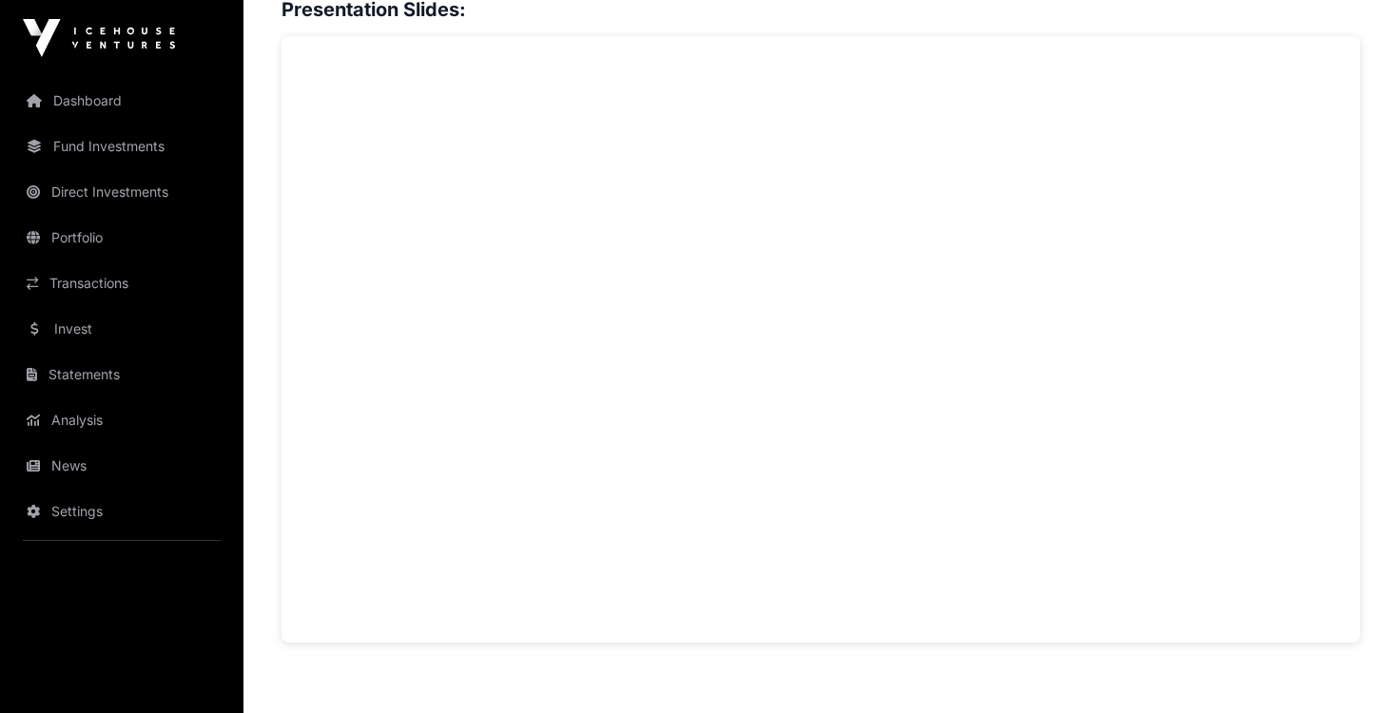
scroll to position [1644, 0]
click at [402, 647] on div "Overview: Partly is a New Zealand-founded SaaS and data infrastructure company …" at bounding box center [820, 259] width 1078 height 2214
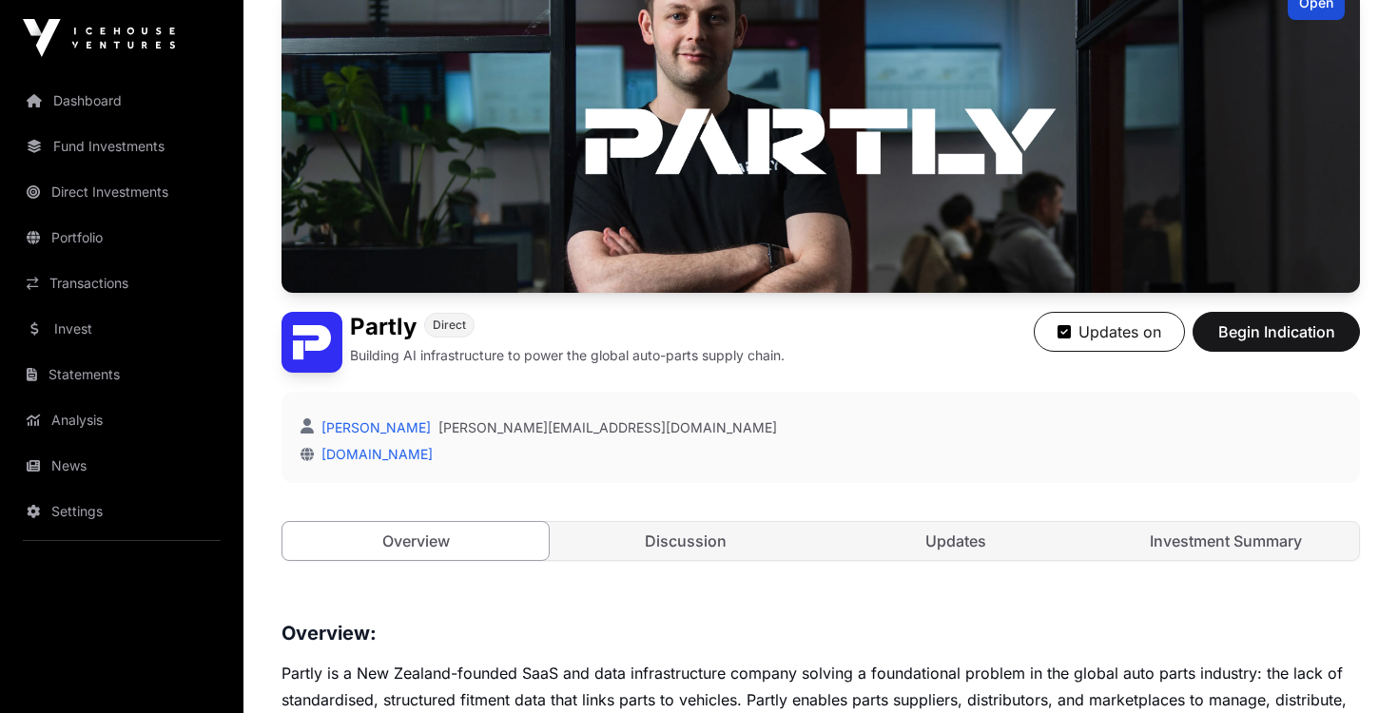
scroll to position [179, 0]
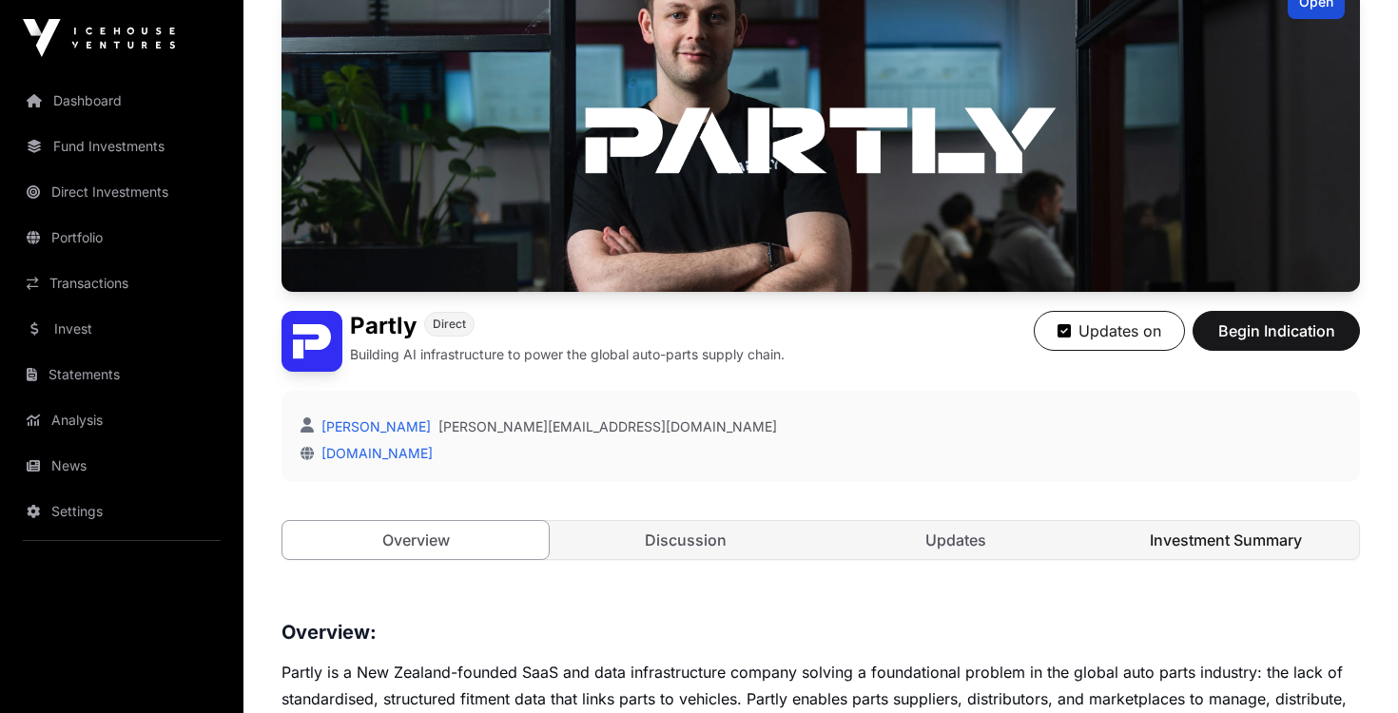
click at [1149, 533] on link "Investment Summary" at bounding box center [1226, 540] width 266 height 38
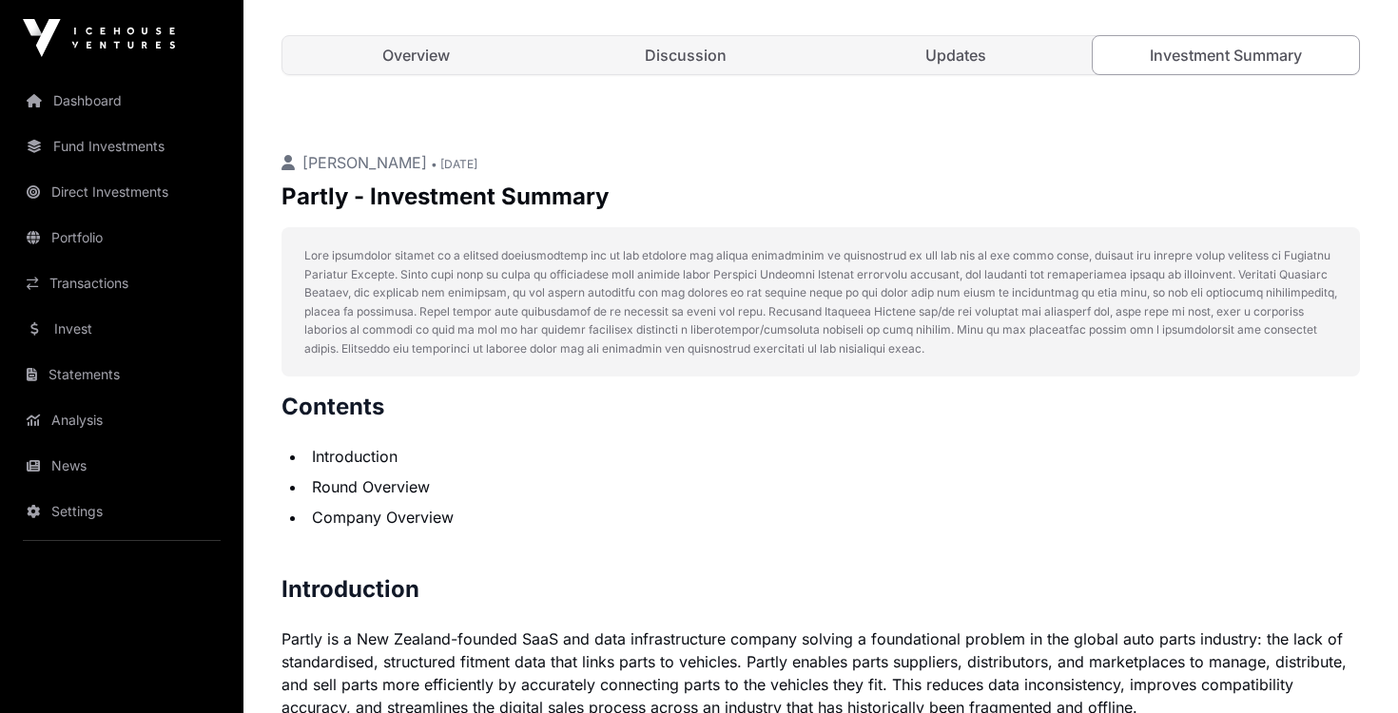
scroll to position [606, 0]
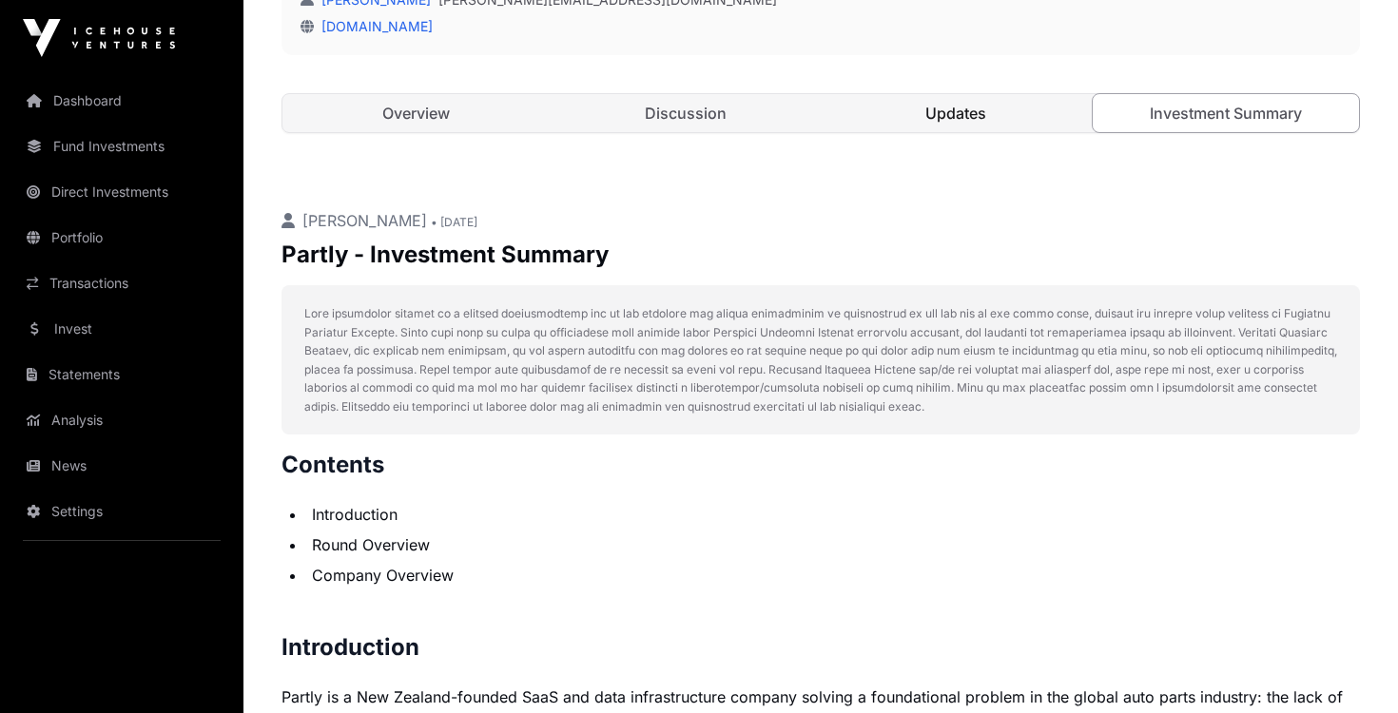
click at [947, 120] on link "Updates" at bounding box center [956, 113] width 266 height 38
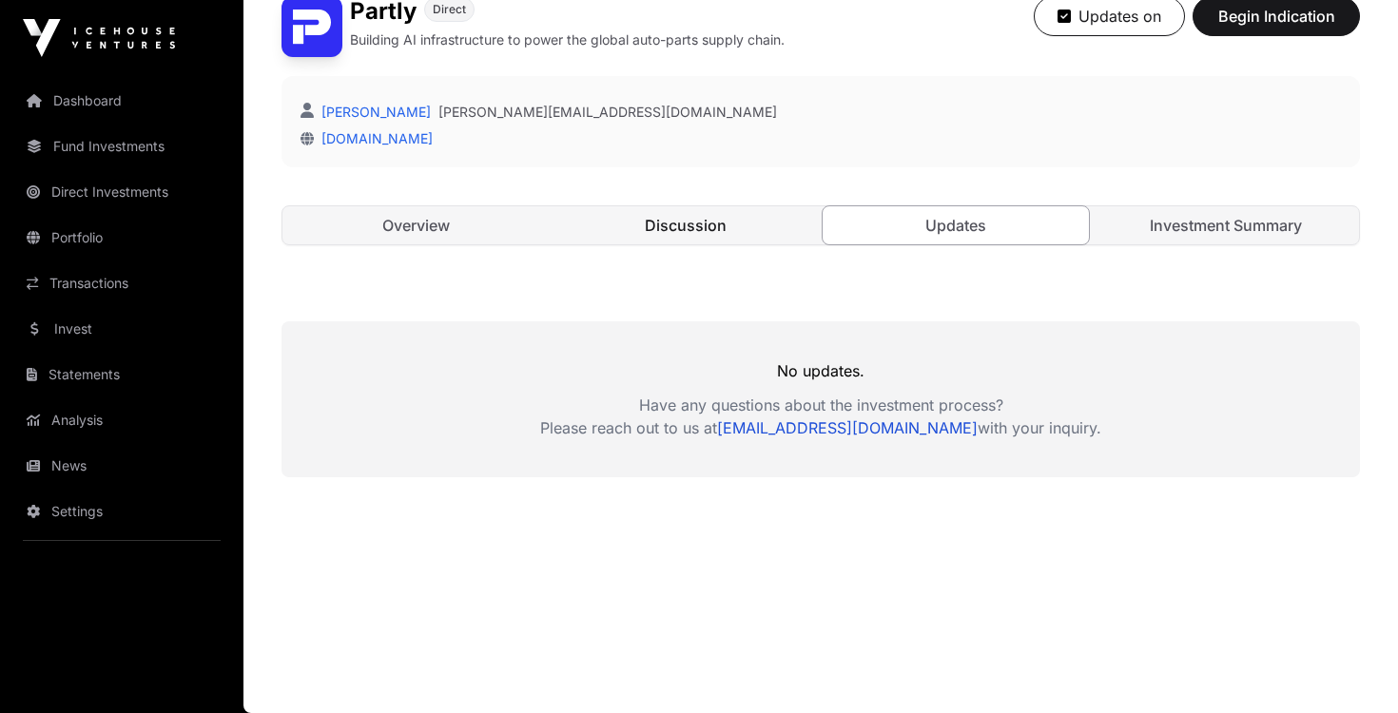
click at [715, 230] on link "Discussion" at bounding box center [685, 225] width 266 height 38
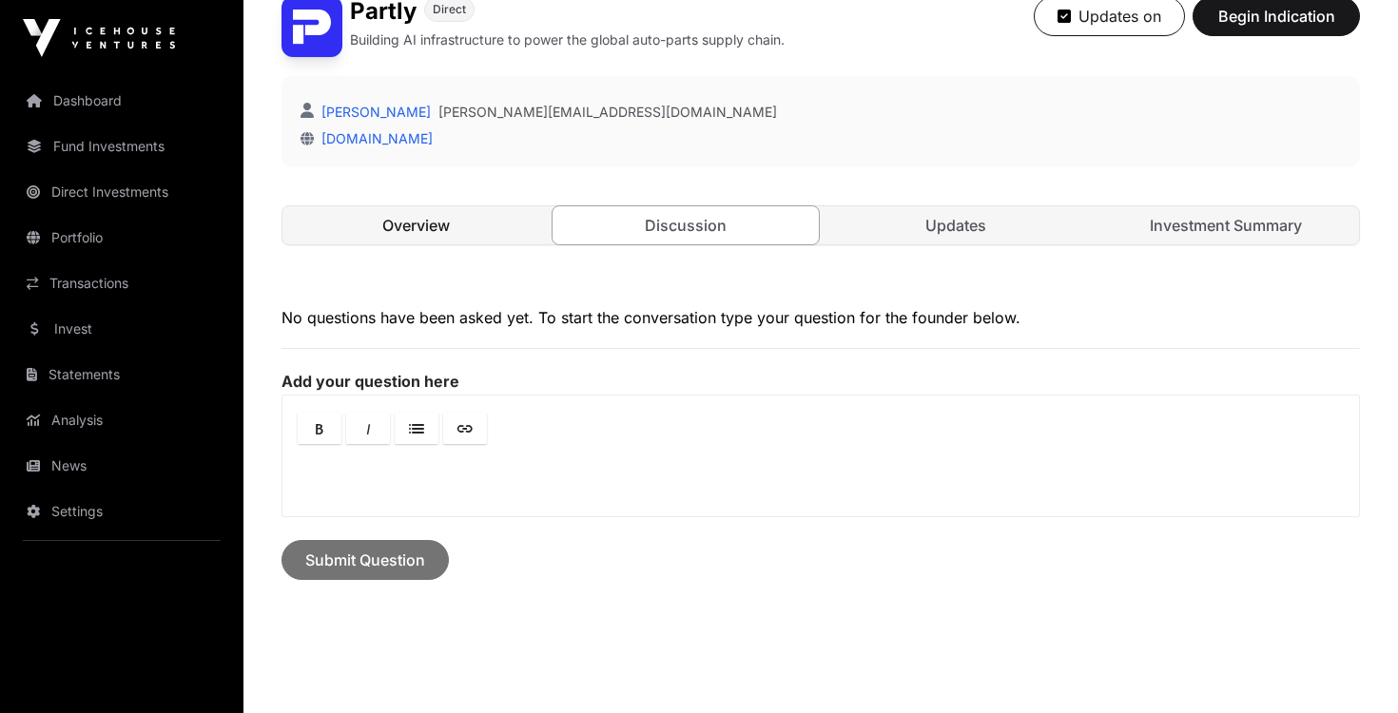
click at [512, 223] on link "Overview" at bounding box center [415, 225] width 266 height 38
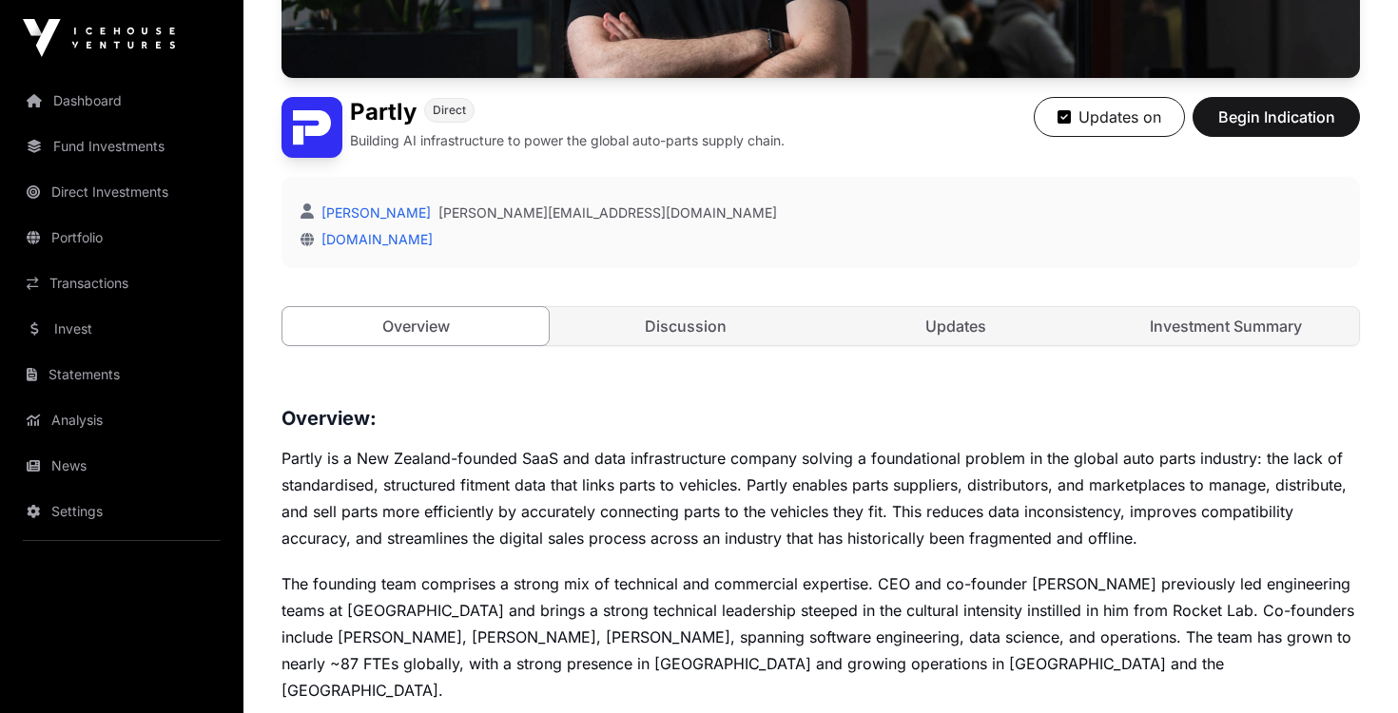
scroll to position [390, 0]
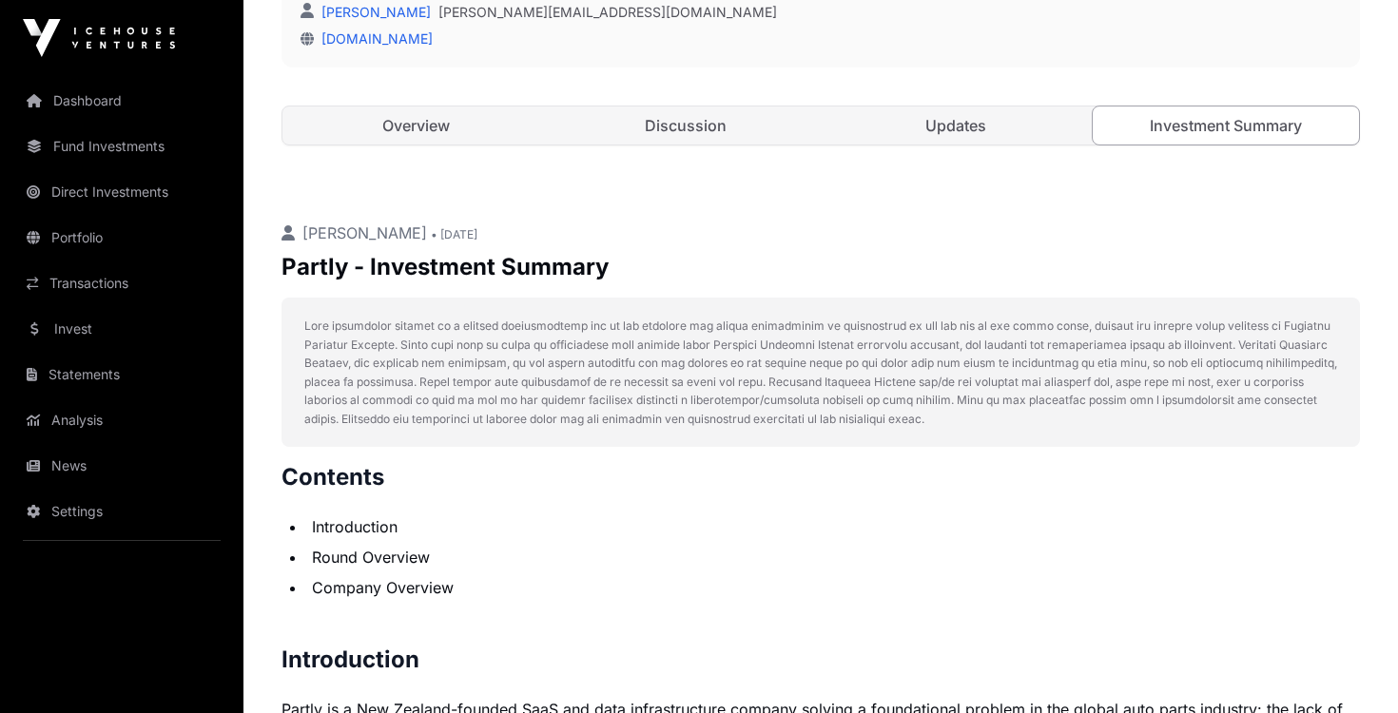
scroll to position [289, 0]
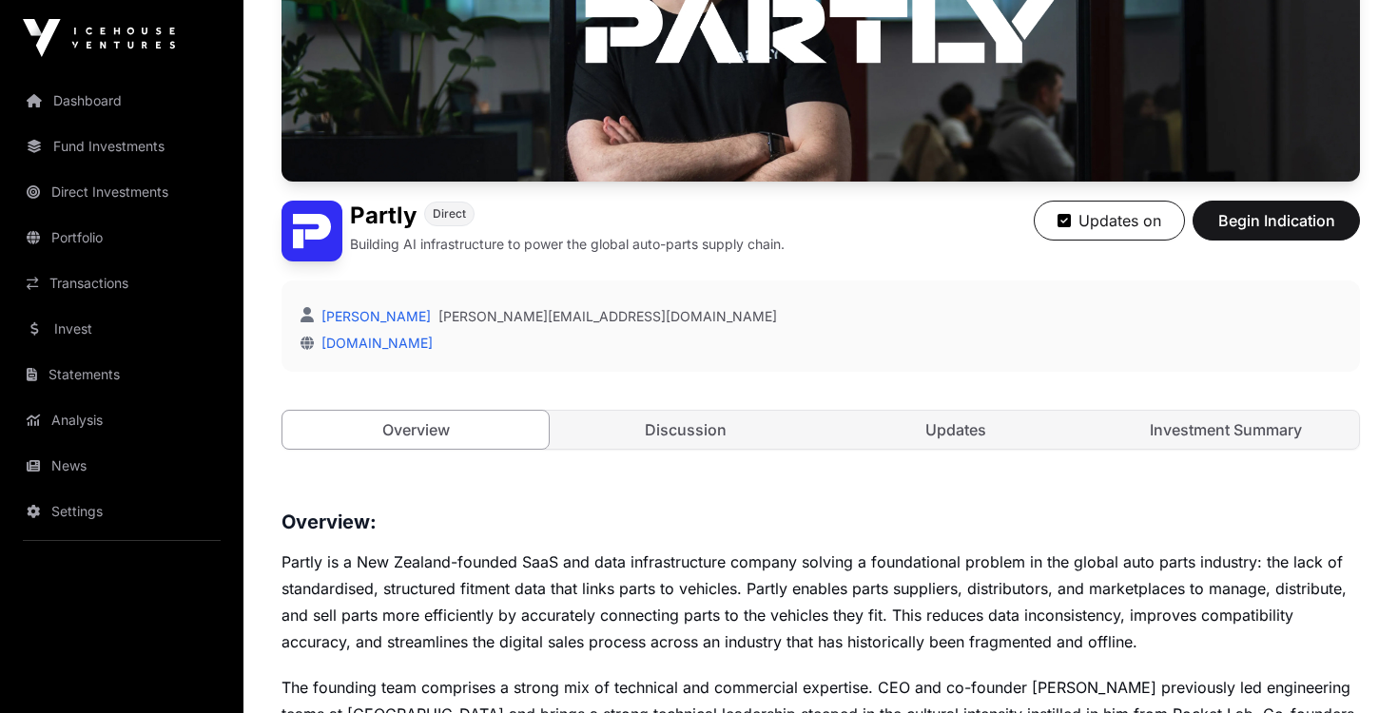
scroll to position [179, 0]
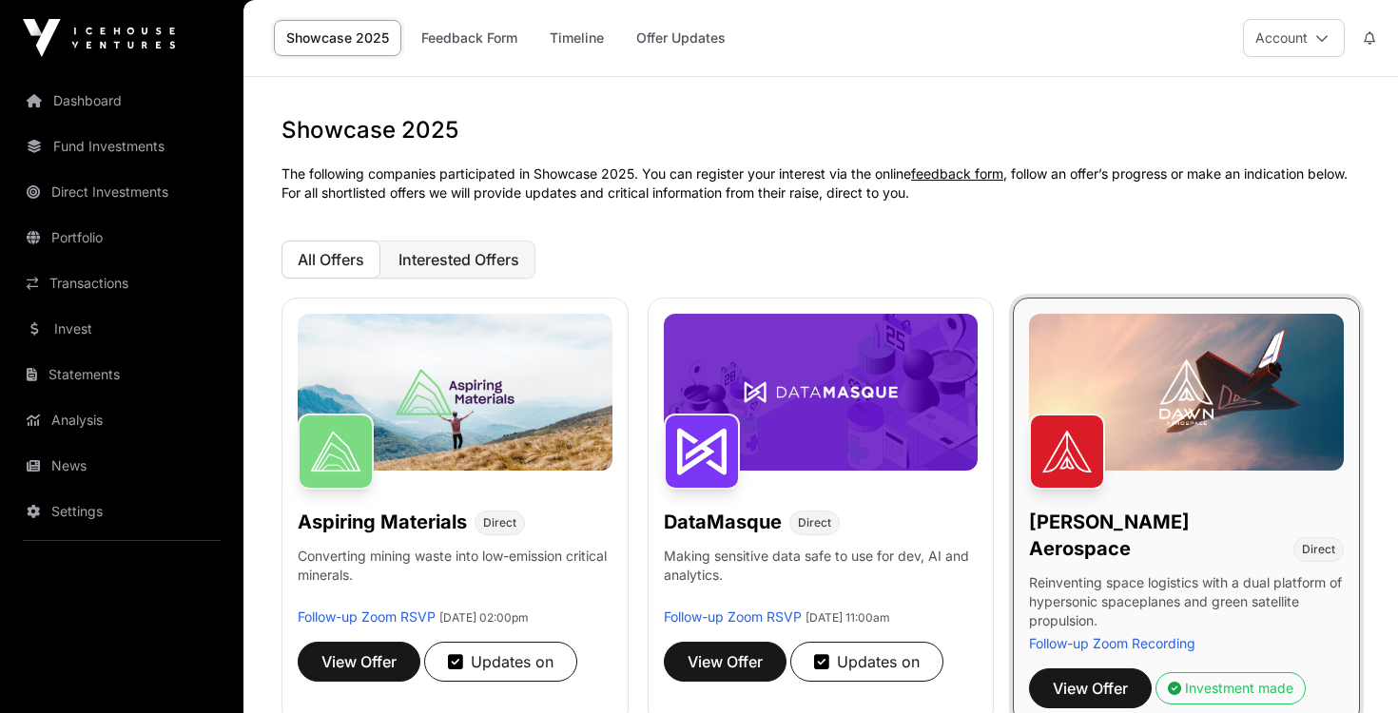
click at [455, 253] on span "Interested Offers" at bounding box center [458, 259] width 121 height 19
click at [327, 250] on span "All Offers" at bounding box center [331, 259] width 67 height 19
